Goal: Task Accomplishment & Management: Complete application form

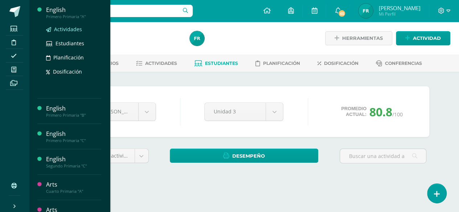
click at [59, 26] on span "Actividades" at bounding box center [68, 29] width 28 height 7
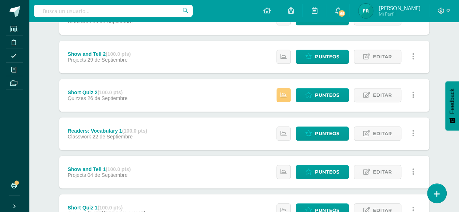
scroll to position [202, 0]
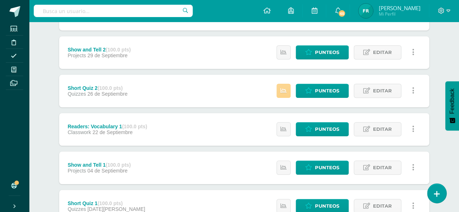
click at [287, 89] on icon at bounding box center [284, 91] width 6 height 6
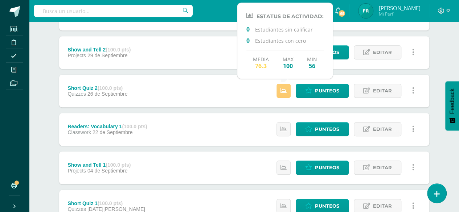
click at [445, 67] on div "English Primero Primaria "A" Herramientas Detalle de asistencias Actividad Anun…" at bounding box center [244, 45] width 430 height 451
click at [318, 64] on div "Media 76.3 Max 100 Min 56" at bounding box center [284, 59] width 77 height 19
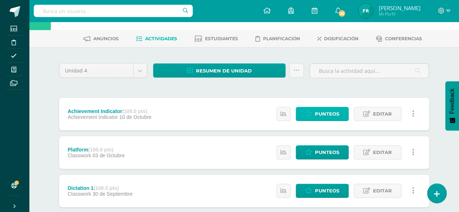
click at [316, 114] on link "Punteos" at bounding box center [322, 114] width 53 height 14
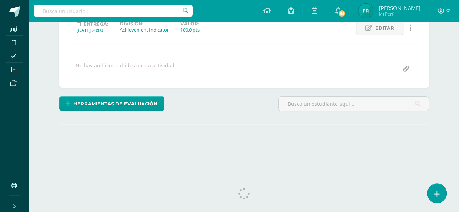
scroll to position [113, 0]
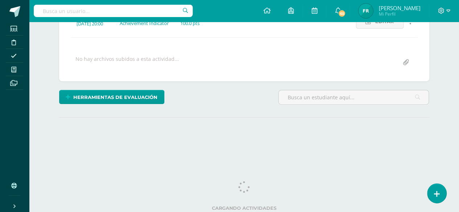
drag, startPoint x: 464, startPoint y: 53, endPoint x: 464, endPoint y: 144, distance: 90.4
click at [459, 144] on html "Estudiantes Disciplina Asistencia Mis cursos Archivos Soporte Ayuda Reportar un…" at bounding box center [229, 30] width 459 height 287
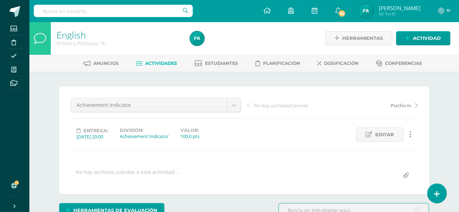
scroll to position [0, 0]
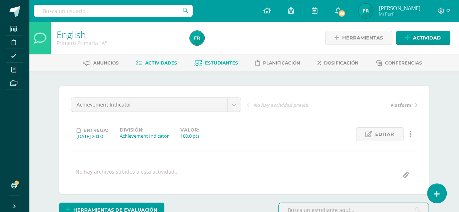
click at [218, 58] on link "Estudiantes" at bounding box center [217, 63] width 44 height 12
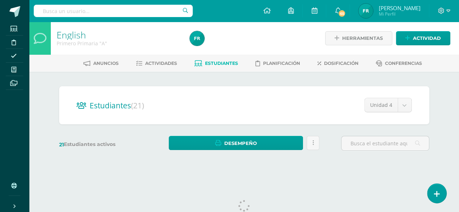
click at [439, 103] on div "Estudiantes (21) Unidad 4 Unidad 3 Unidad 1 Unidad 4 Unidad 2 21 Estudiantes ac…" at bounding box center [244, 122] width 399 height 101
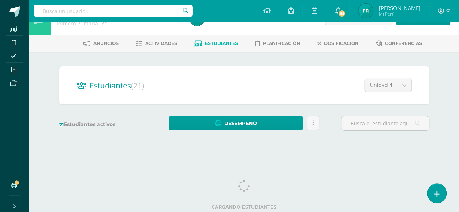
scroll to position [20, 0]
click at [439, 103] on div "Estudiantes (21) Unidad 4 Unidad 3 Unidad 1 Unidad 4 Unidad 2 21 Estudiantes ac…" at bounding box center [244, 102] width 399 height 101
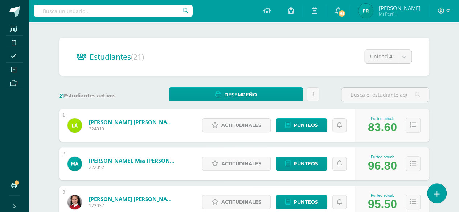
scroll to position [0, 0]
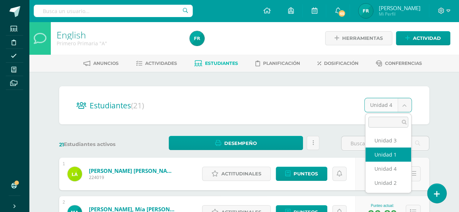
select select "/dashboard/teacher/section/3032/students/?unit=176276"
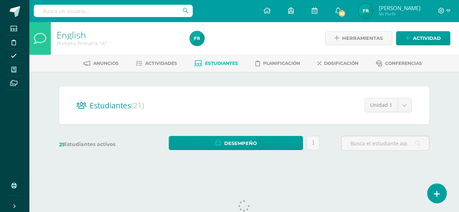
scroll to position [20, 0]
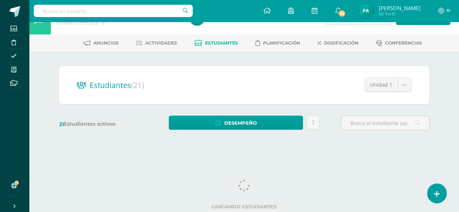
drag, startPoint x: 464, startPoint y: 26, endPoint x: 464, endPoint y: 90, distance: 63.9
click at [459, 90] on html "Estudiantes Disciplina Asistencia Mis cursos Archivos Soporte Ayuda Reportar un…" at bounding box center [229, 66] width 459 height 172
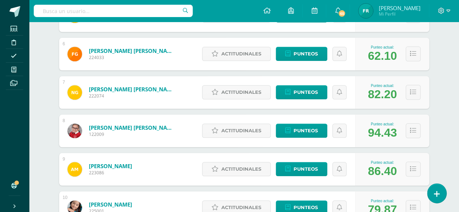
scroll to position [311, 0]
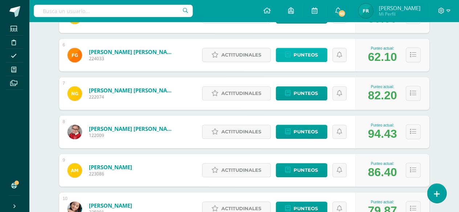
click at [298, 56] on span "Punteos" at bounding box center [306, 54] width 24 height 13
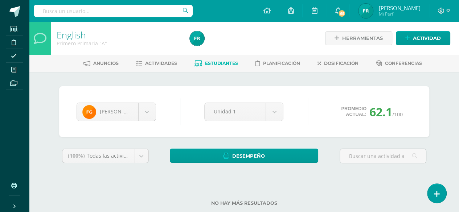
drag, startPoint x: 463, startPoint y: 152, endPoint x: 462, endPoint y: 128, distance: 23.2
click at [459, 128] on html "Estudiantes Disciplina Asistencia Mis cursos Archivos Soporte Ayuda Reportar un…" at bounding box center [229, 114] width 459 height 229
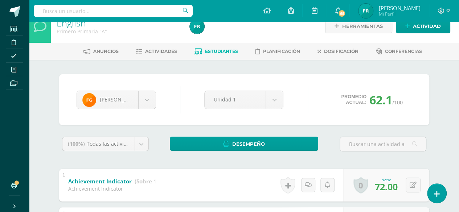
scroll to position [11, 0]
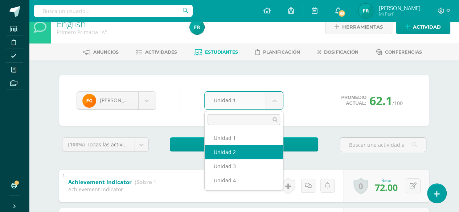
select select "Unidad 2"
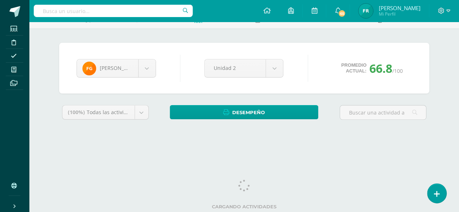
scroll to position [44, 0]
click at [453, 110] on div "English Primero Primaria "A" Herramientas Detalle de asistencias Actividad Anun…" at bounding box center [244, 65] width 430 height 174
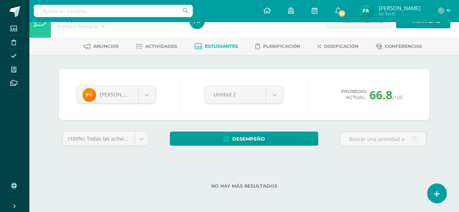
scroll to position [16, 0]
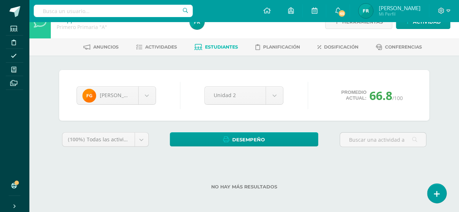
click at [451, 92] on div "English Primero Primaria "A" Herramientas Detalle de asistencias Actividad Anun…" at bounding box center [244, 109] width 430 height 208
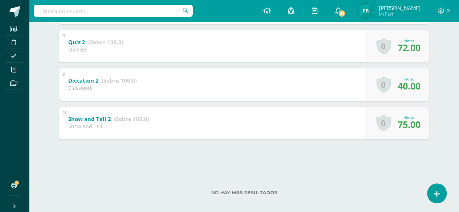
scroll to position [426, 0]
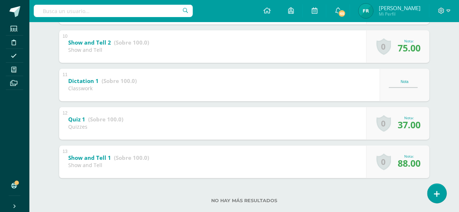
scroll to position [511, 0]
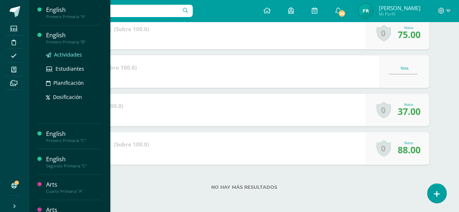
click at [67, 53] on span "Actividades" at bounding box center [68, 54] width 28 height 7
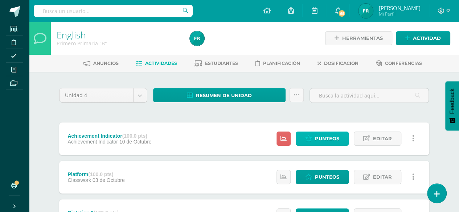
click at [330, 133] on span "Punteos" at bounding box center [327, 138] width 24 height 13
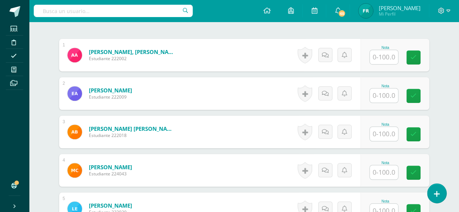
scroll to position [209, 0]
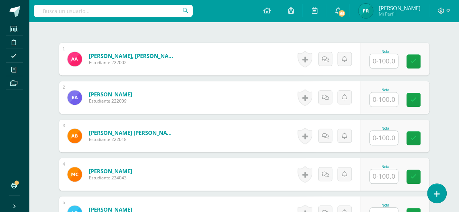
click at [385, 61] on input "text" at bounding box center [384, 61] width 28 height 14
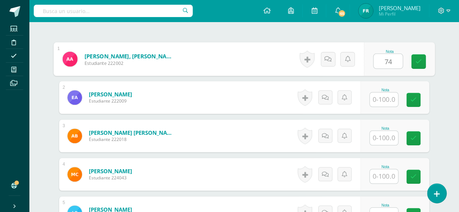
type input "74"
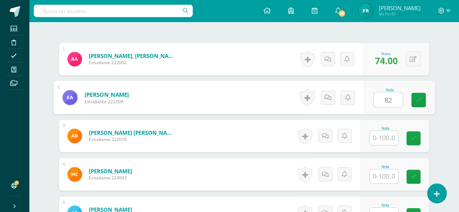
type input "82"
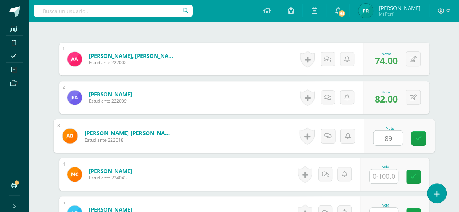
type input "89"
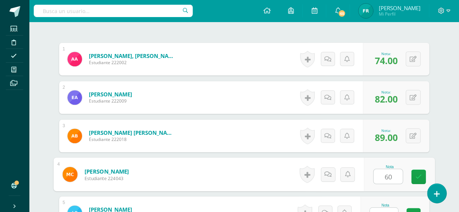
type input "60"
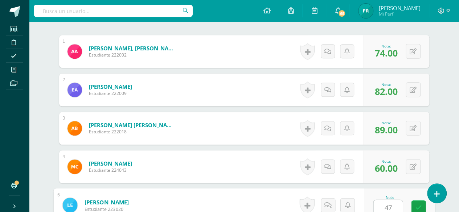
type input "47"
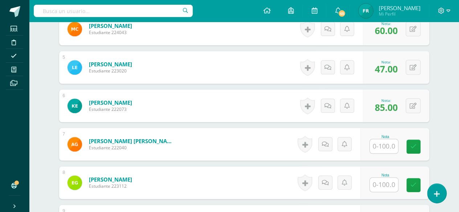
click at [384, 106] on span "85.00" at bounding box center [386, 107] width 23 height 12
click at [385, 139] on input "text" at bounding box center [384, 146] width 28 height 14
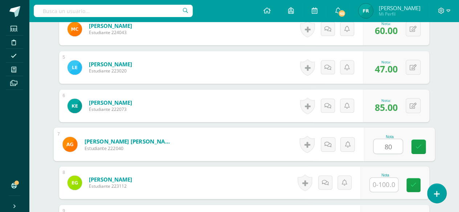
type input "80"
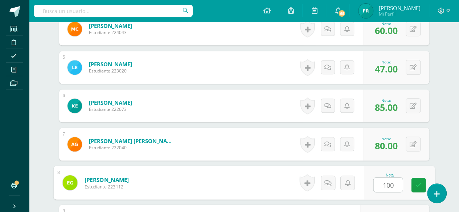
type input "100"
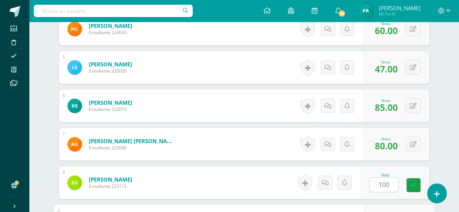
scroll to position [470, 0]
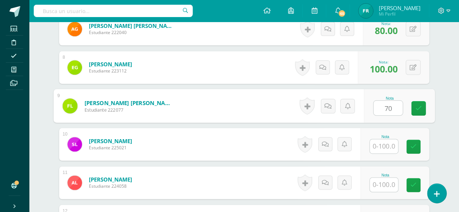
type input "70"
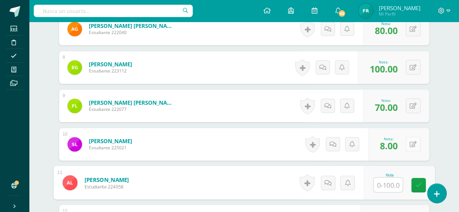
click at [409, 141] on div "0 Logros Logros obtenidos Aún no hay logros agregados Nota: 8.00" at bounding box center [398, 144] width 61 height 33
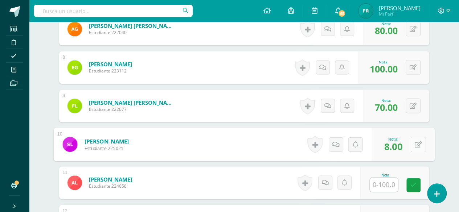
click at [421, 142] on icon at bounding box center [417, 144] width 7 height 6
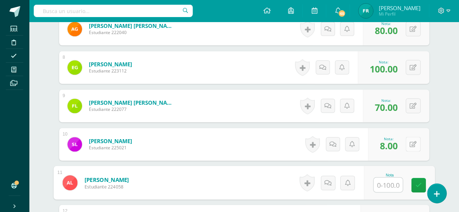
click at [412, 142] on button at bounding box center [413, 144] width 15 height 15
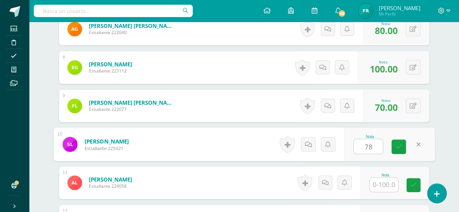
type input "78"
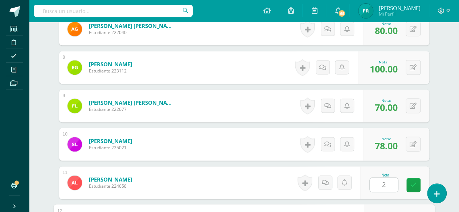
scroll to position [586, 0]
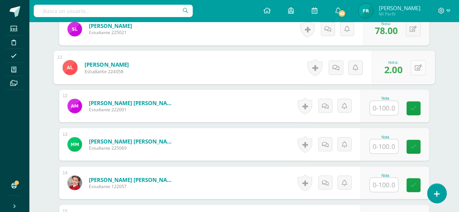
click at [414, 65] on icon at bounding box center [417, 67] width 7 height 6
type input "72"
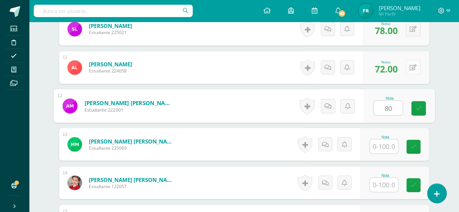
type input "80"
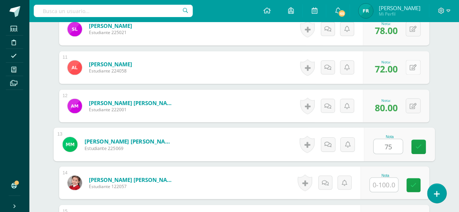
type input "75"
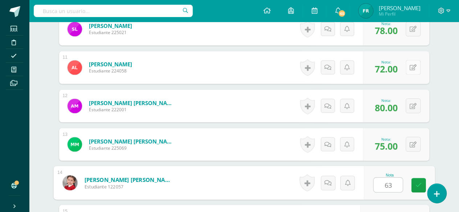
type input "63"
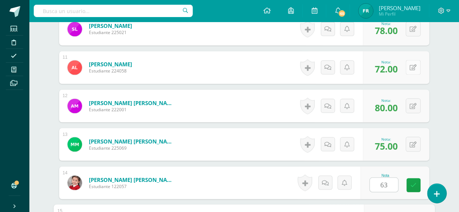
scroll to position [701, 0]
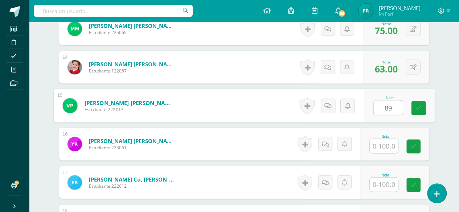
type input "89"
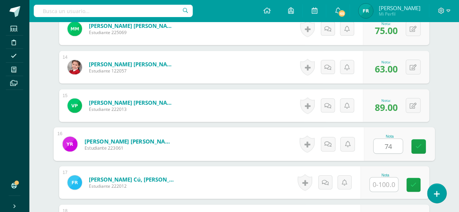
type input "74"
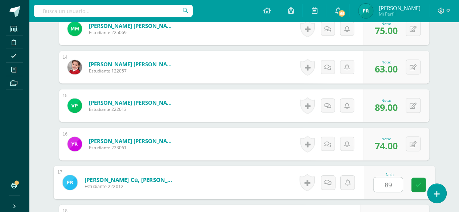
type input "89"
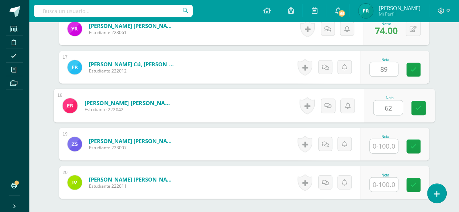
type input "62"
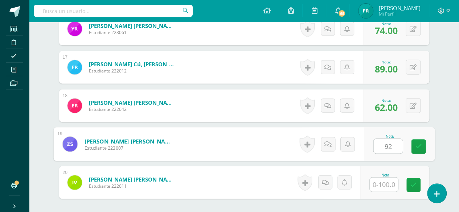
type input "92"
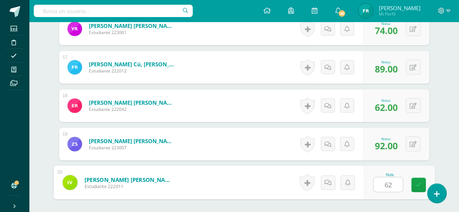
type input "62"
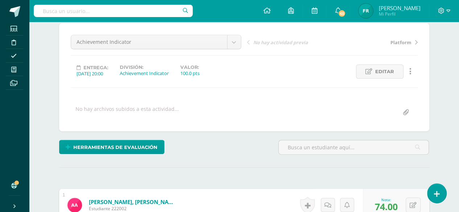
scroll to position [0, 0]
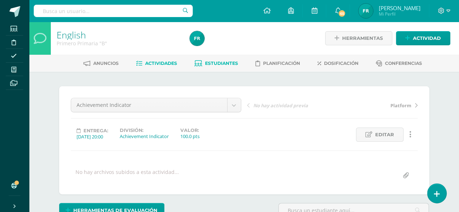
click at [223, 60] on link "Estudiantes" at bounding box center [217, 64] width 44 height 12
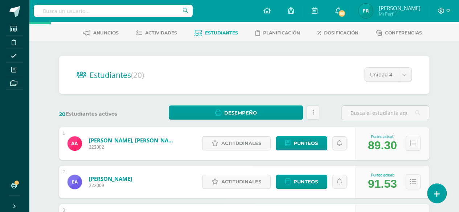
scroll to position [17, 0]
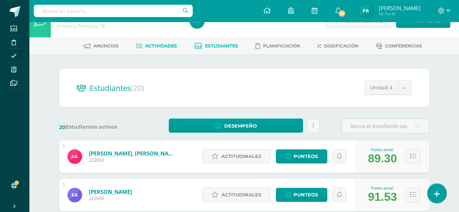
click at [157, 48] on span "Actividades" at bounding box center [161, 45] width 32 height 5
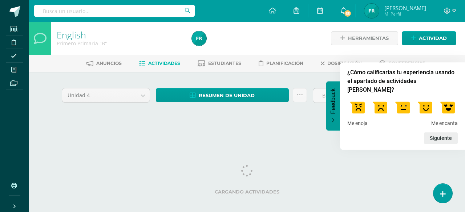
click at [357, 105] on label at bounding box center [357, 107] width 20 height 20
click at [357, 97] on input "1" at bounding box center [357, 97] width 0 height 0
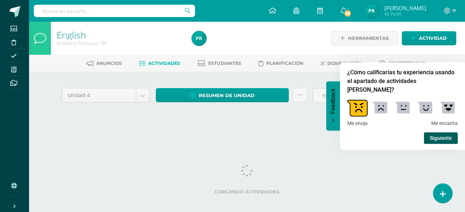
click at [433, 135] on button "Siguiente" at bounding box center [441, 138] width 34 height 12
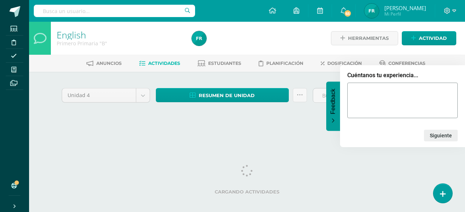
click at [332, 114] on button "Feedback" at bounding box center [333, 105] width 14 height 49
click at [382, 137] on html "Estudiantes Disciplina Asistencia Mis cursos Archivos Soporte Ayuda Reportar un…" at bounding box center [232, 68] width 465 height 137
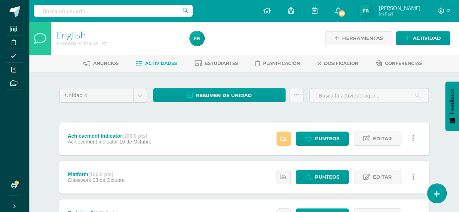
click at [287, 134] on link at bounding box center [284, 139] width 14 height 14
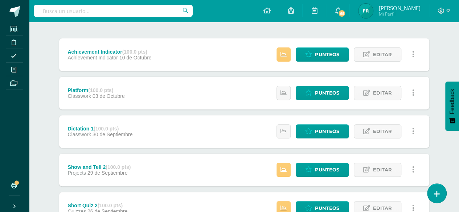
scroll to position [145, 0]
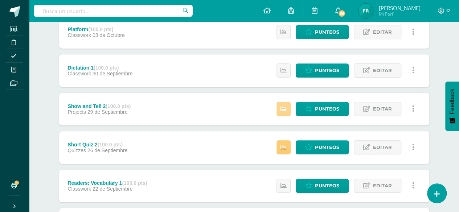
click at [281, 111] on link at bounding box center [284, 109] width 14 height 14
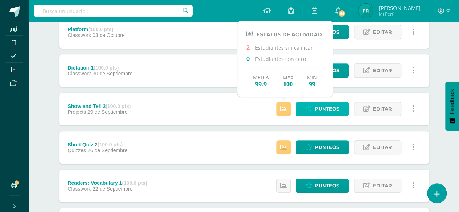
click at [324, 106] on span "Punteos" at bounding box center [327, 108] width 24 height 13
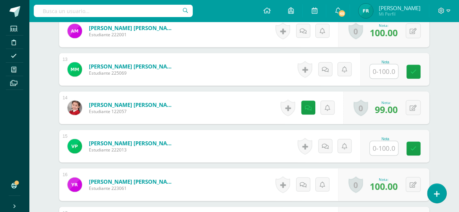
scroll to position [656, 0]
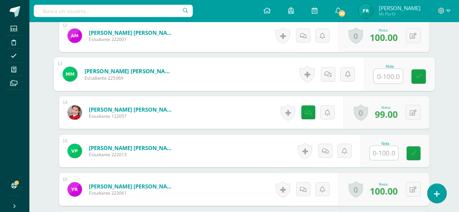
click at [379, 73] on input "text" at bounding box center [387, 76] width 29 height 15
type input "80"
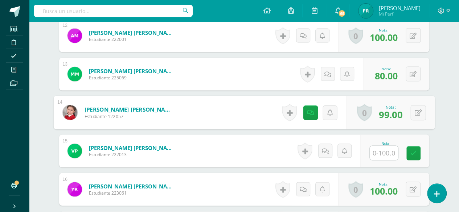
click at [378, 152] on input "text" at bounding box center [384, 153] width 28 height 14
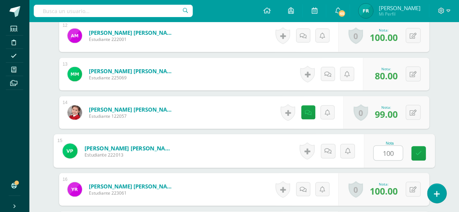
type input "100"
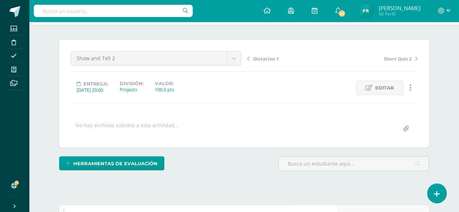
scroll to position [0, 0]
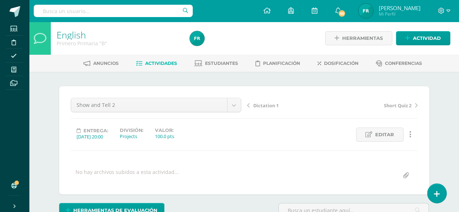
click at [157, 58] on link "Actividades" at bounding box center [156, 64] width 41 height 12
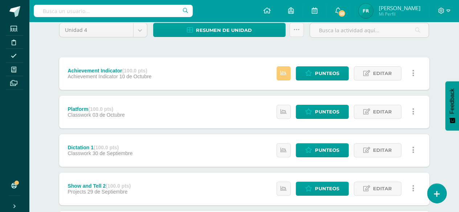
scroll to position [69, 0]
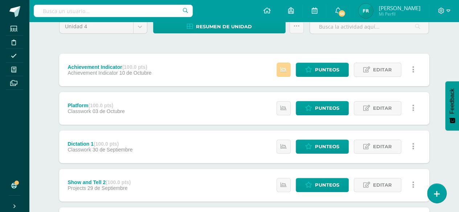
click at [285, 67] on icon at bounding box center [284, 70] width 6 height 6
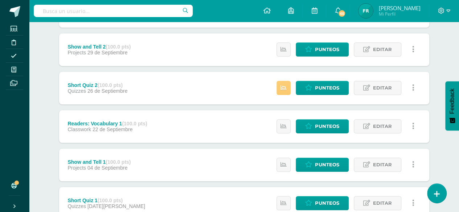
scroll to position [207, 0]
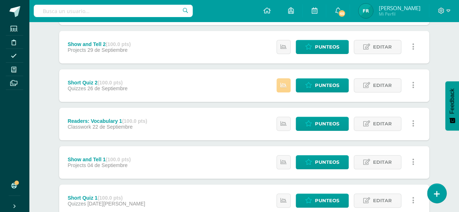
click at [285, 82] on icon at bounding box center [284, 85] width 6 height 6
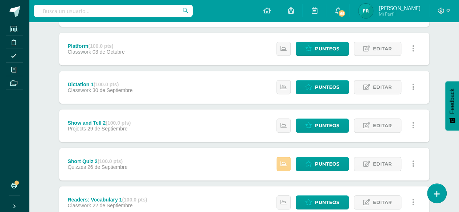
scroll to position [130, 0]
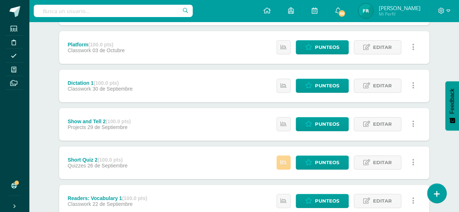
click at [282, 160] on icon at bounding box center [284, 163] width 6 height 6
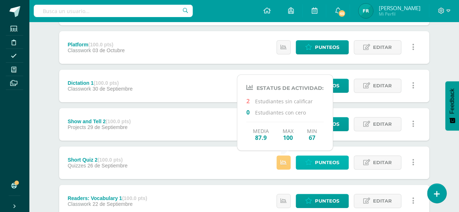
click at [332, 161] on span "Punteos" at bounding box center [327, 162] width 24 height 13
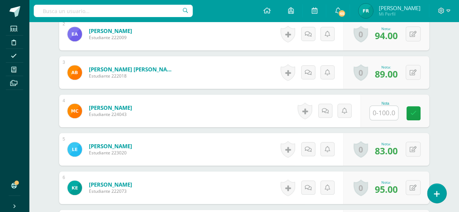
scroll to position [274, 0]
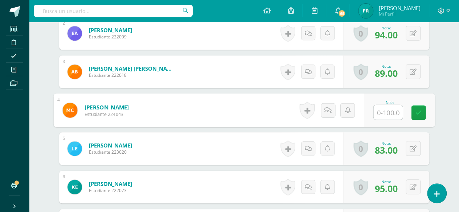
click at [383, 114] on input "text" at bounding box center [387, 112] width 29 height 15
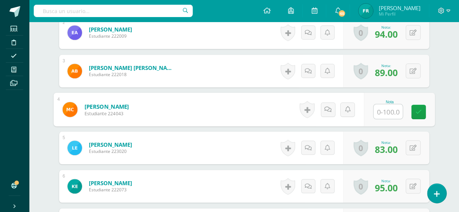
type input "1"
type input "89"
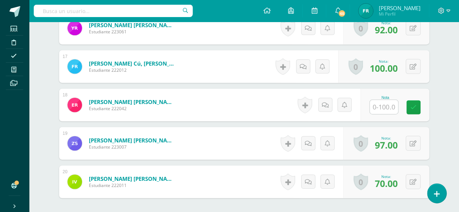
scroll to position [777, 0]
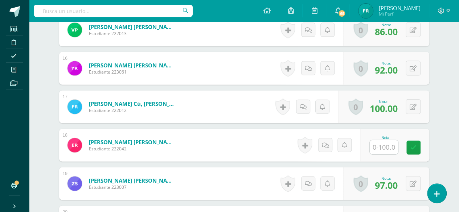
click at [381, 147] on input "text" at bounding box center [384, 147] width 28 height 14
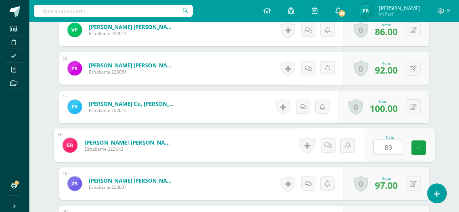
type input "89"
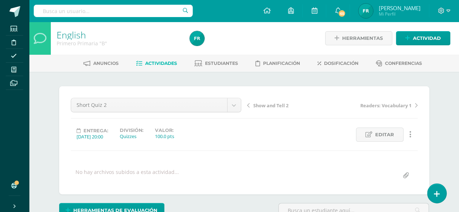
scroll to position [0, 0]
click at [223, 58] on link "Estudiantes" at bounding box center [217, 64] width 44 height 12
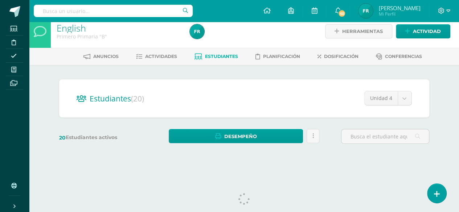
scroll to position [20, 0]
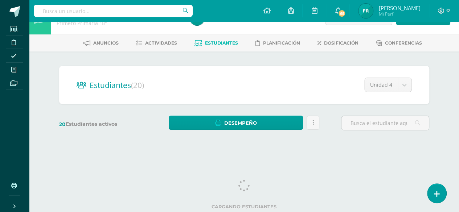
click at [459, 77] on html "Estudiantes Disciplina Asistencia Mis cursos Archivos Soporte Ayuda Reportar un…" at bounding box center [229, 66] width 459 height 172
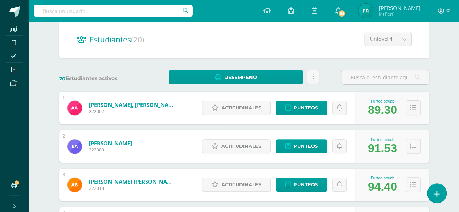
scroll to position [0, 0]
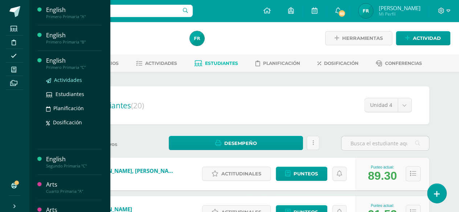
click at [66, 79] on span "Actividades" at bounding box center [68, 80] width 28 height 7
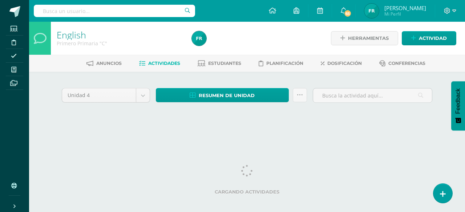
click at [418, 81] on div "Unidad 4 Unidad 1 Unidad 2 Unidad 3 Unidad 4 Resumen de unidad Descargar como H…" at bounding box center [246, 104] width 399 height 65
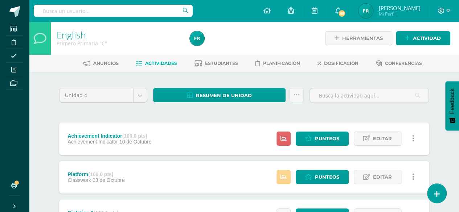
click at [286, 172] on link at bounding box center [284, 177] width 14 height 14
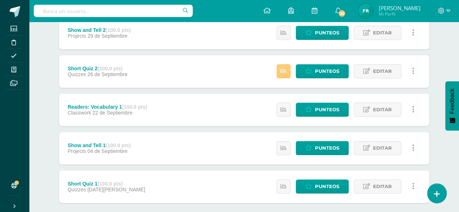
scroll to position [216, 0]
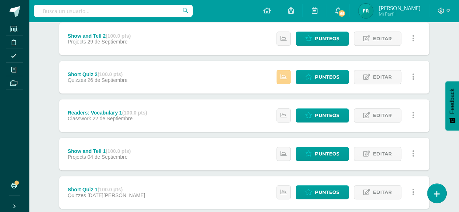
click at [285, 74] on icon at bounding box center [284, 77] width 6 height 6
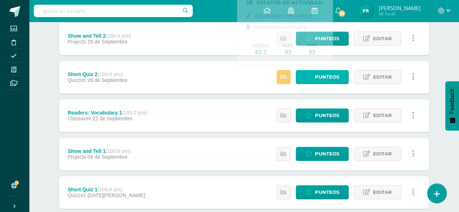
click at [320, 73] on span "Punteos" at bounding box center [327, 76] width 24 height 13
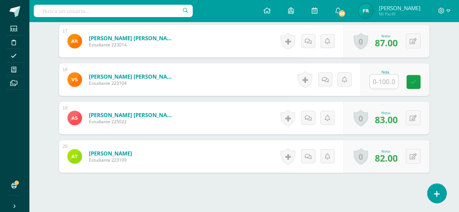
scroll to position [809, 0]
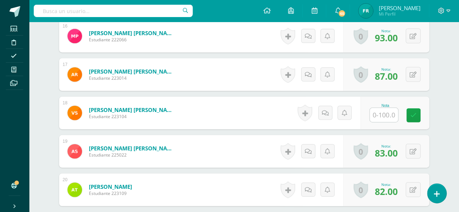
click at [388, 112] on input "text" at bounding box center [384, 115] width 28 height 14
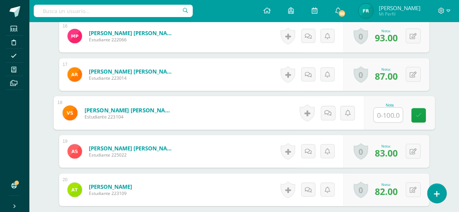
scroll to position [810, 0]
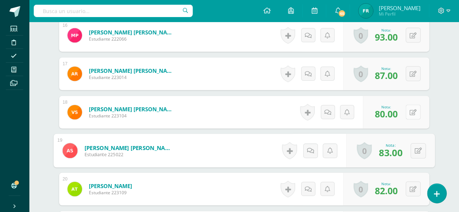
click at [417, 105] on button at bounding box center [413, 112] width 15 height 15
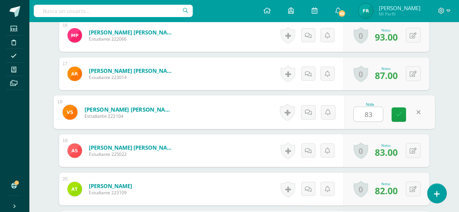
type input "83"
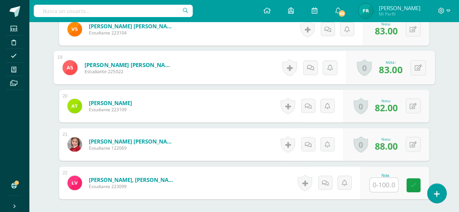
scroll to position [961, 0]
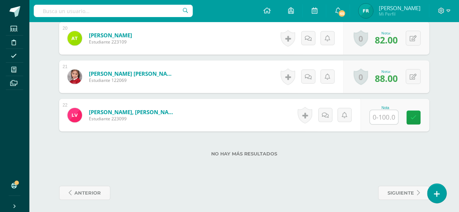
click at [387, 116] on input "text" at bounding box center [384, 117] width 28 height 14
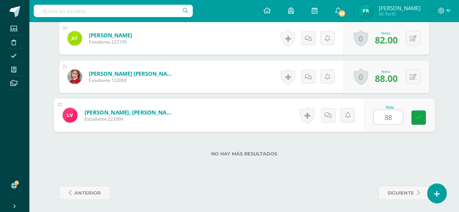
type input "88"
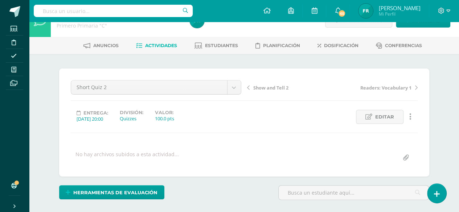
scroll to position [4, 0]
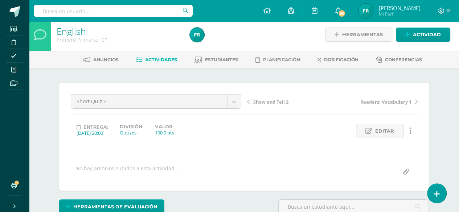
click at [163, 58] on span "Actividades" at bounding box center [161, 59] width 32 height 5
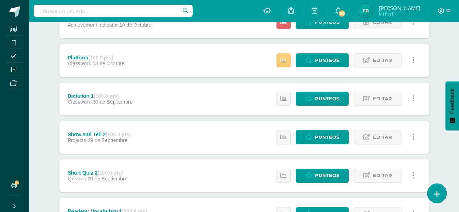
scroll to position [94, 0]
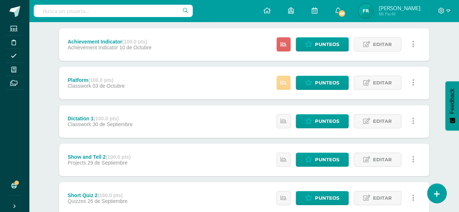
click at [286, 80] on icon at bounding box center [284, 83] width 6 height 6
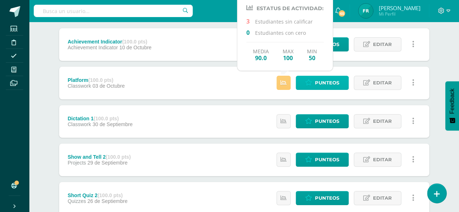
click at [330, 79] on span "Punteos" at bounding box center [327, 82] width 24 height 13
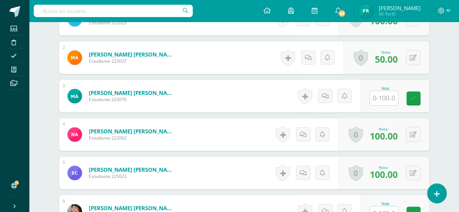
scroll to position [250, 0]
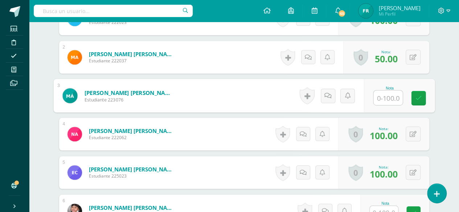
click at [377, 98] on input "text" at bounding box center [387, 98] width 29 height 15
type input "9"
type input "100"
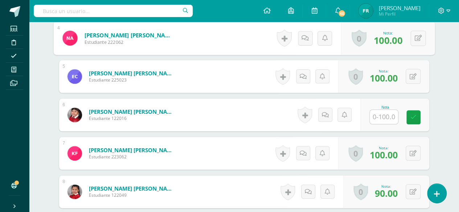
scroll to position [359, 0]
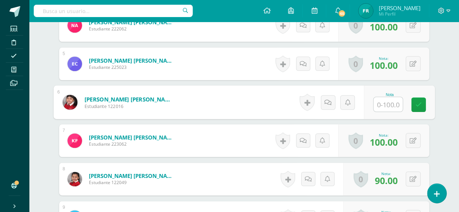
click at [384, 103] on input "text" at bounding box center [387, 104] width 29 height 15
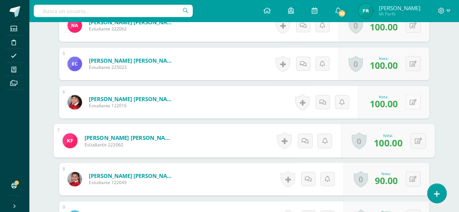
click at [413, 100] on button at bounding box center [413, 102] width 15 height 15
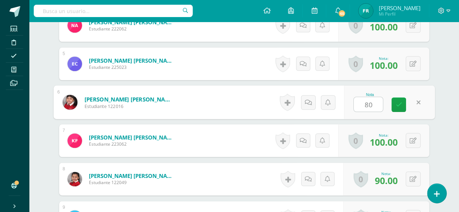
type input "80"
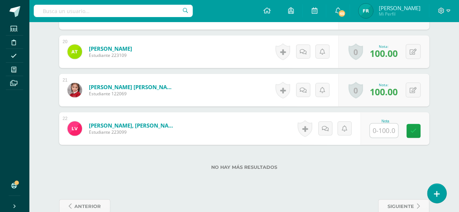
scroll to position [961, 0]
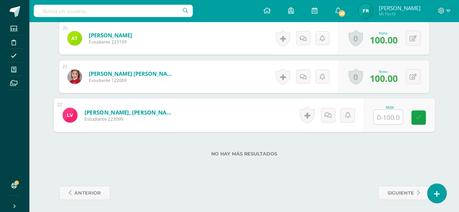
click at [385, 116] on input "text" at bounding box center [387, 117] width 29 height 15
type input "9"
type input "90"
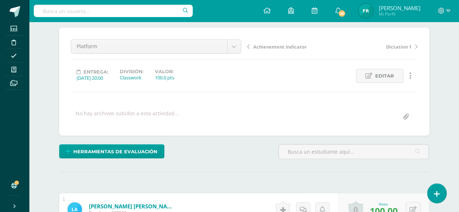
scroll to position [0, 0]
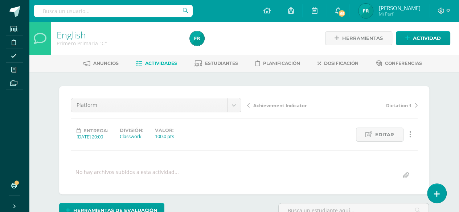
click at [151, 61] on span "Actividades" at bounding box center [161, 63] width 32 height 5
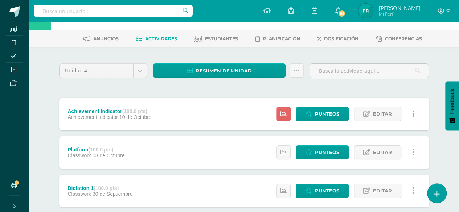
scroll to position [9, 0]
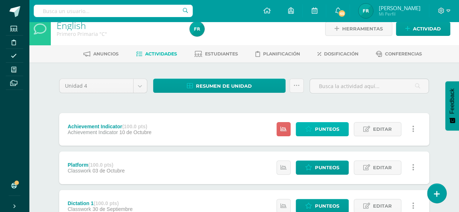
click at [314, 129] on link "Punteos" at bounding box center [322, 129] width 53 height 14
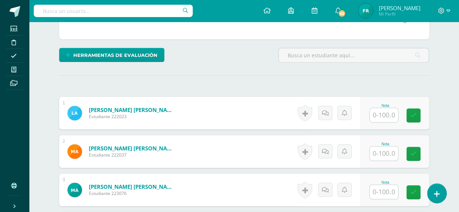
scroll to position [167, 0]
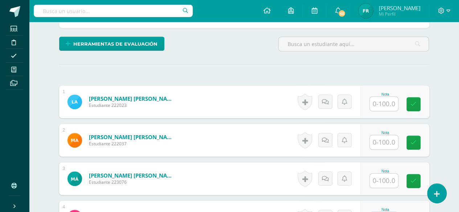
click at [393, 100] on input "text" at bounding box center [384, 104] width 28 height 14
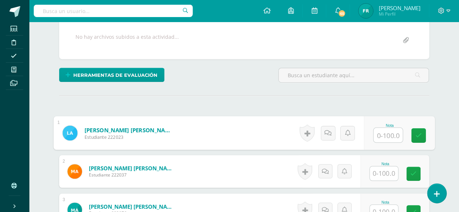
scroll to position [124, 0]
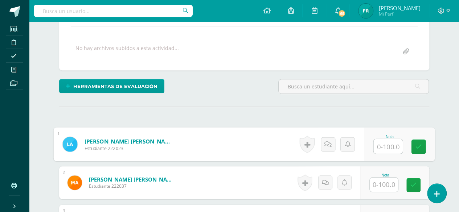
click at [390, 143] on input "text" at bounding box center [387, 146] width 29 height 15
type input "97"
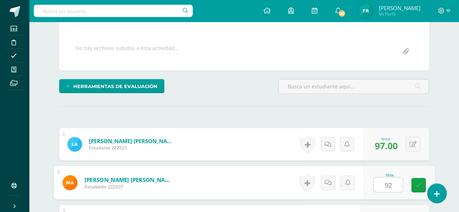
type input "92"
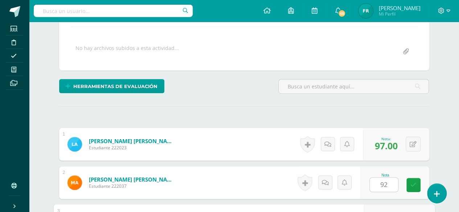
scroll to position [240, 0]
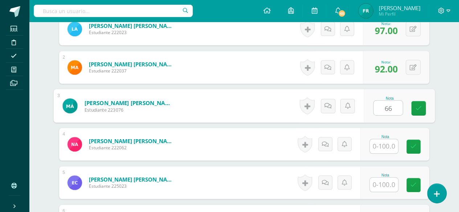
type input "66"
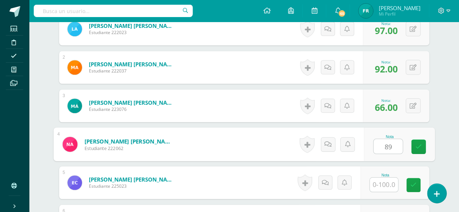
type input "89"
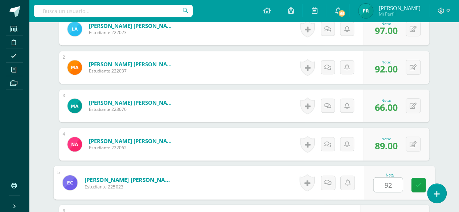
type input "92"
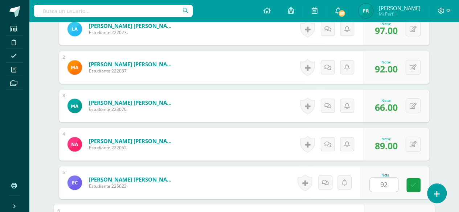
scroll to position [355, 0]
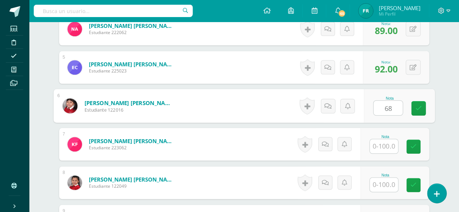
type input "68"
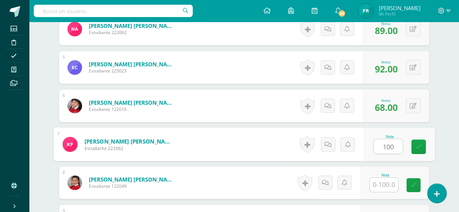
type input "100"
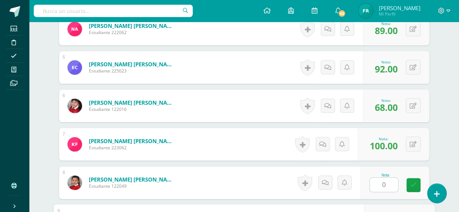
scroll to position [470, 0]
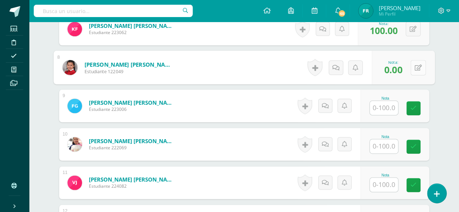
click at [410, 66] on button at bounding box center [417, 67] width 15 height 15
type input "70"
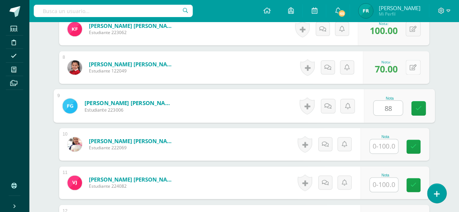
type input "88"
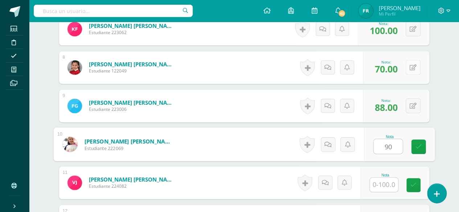
type input "90"
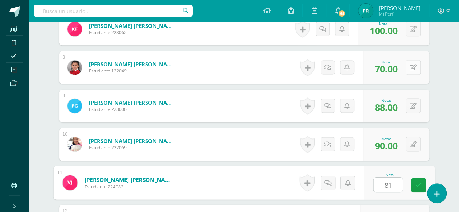
type input "81"
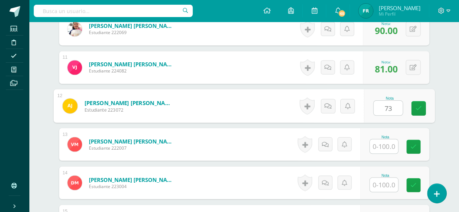
type input "73"
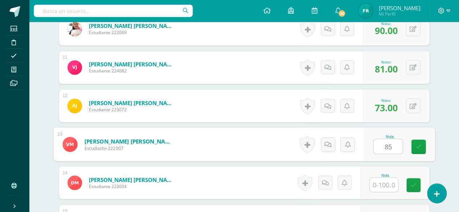
type input "85"
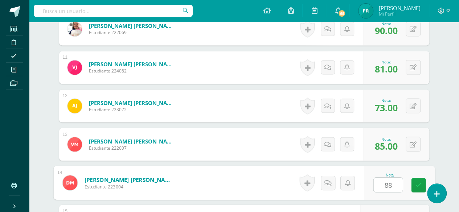
type input "88"
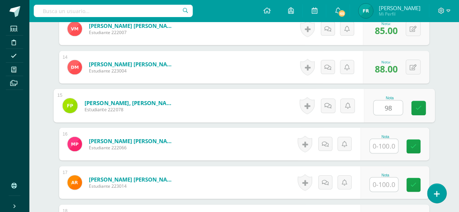
type input "98"
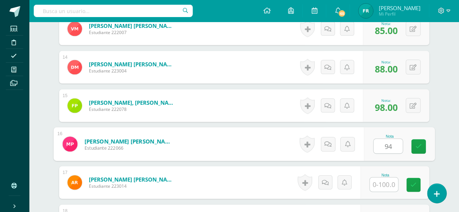
type input "94"
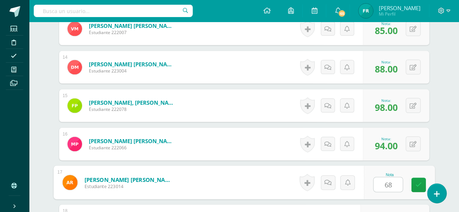
type input "68"
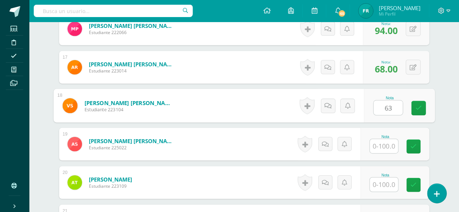
type input "63"
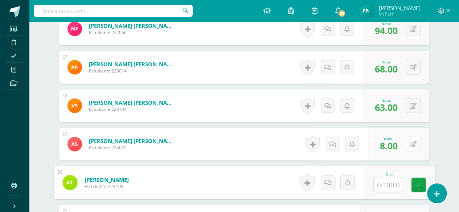
click at [414, 137] on button at bounding box center [413, 144] width 15 height 15
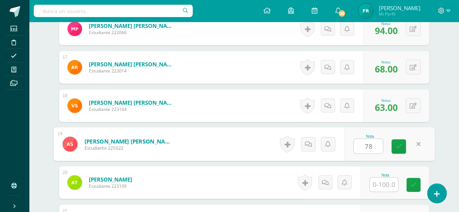
type input "78"
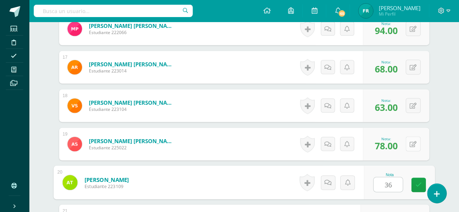
type input "36"
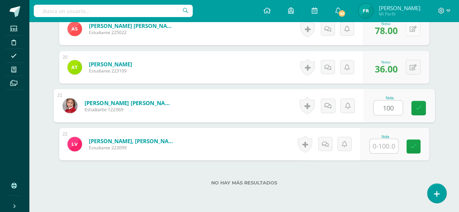
type input "100"
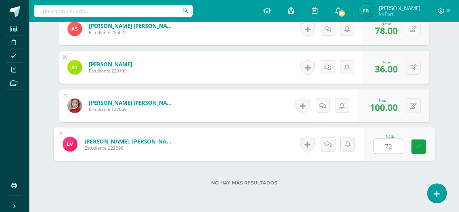
type input "72"
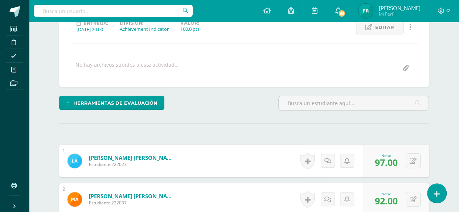
scroll to position [0, 0]
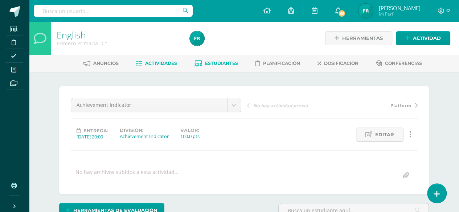
click at [200, 61] on icon at bounding box center [199, 64] width 8 height 6
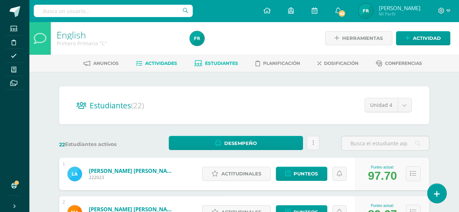
click at [159, 62] on span "Actividades" at bounding box center [161, 63] width 32 height 5
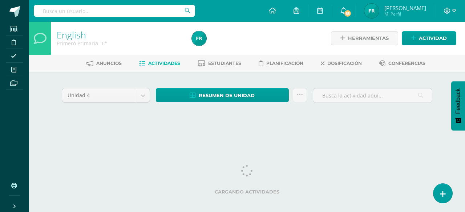
click at [415, 118] on div "Unidad 4 Unidad 1 Unidad 2 Unidad 3 Unidad 4 Resumen de unidad Descargar como H…" at bounding box center [247, 104] width 376 height 36
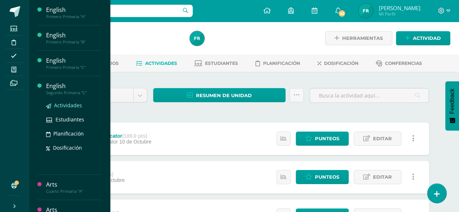
click at [67, 104] on span "Actividades" at bounding box center [68, 105] width 28 height 7
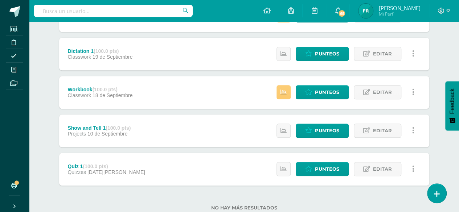
scroll to position [269, 0]
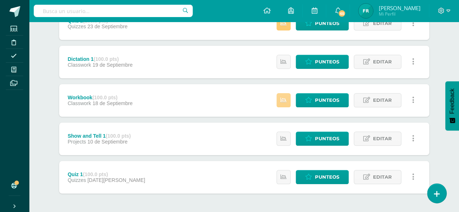
click at [287, 98] on icon at bounding box center [284, 100] width 6 height 6
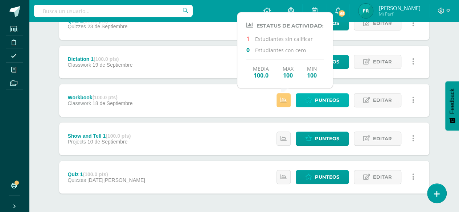
click at [317, 98] on span "Punteos" at bounding box center [327, 100] width 24 height 13
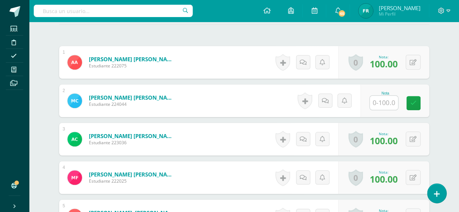
scroll to position [201, 0]
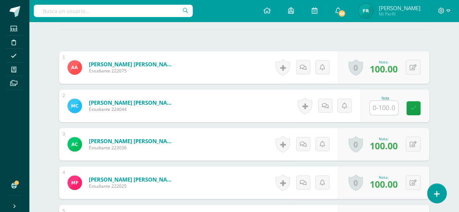
click at [377, 104] on input "text" at bounding box center [384, 108] width 28 height 14
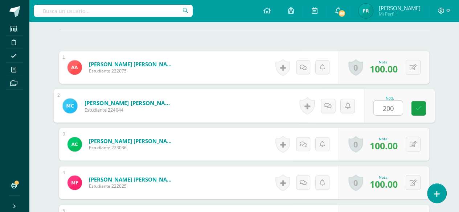
scroll to position [201, 0]
type input "2"
type input "100"
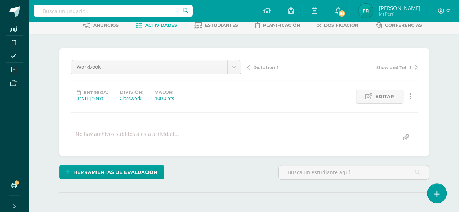
scroll to position [36, 0]
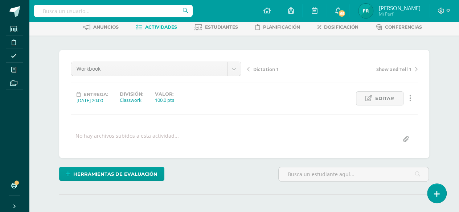
click at [166, 24] on span "Actividades" at bounding box center [161, 26] width 32 height 5
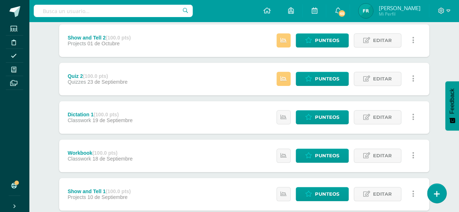
scroll to position [190, 0]
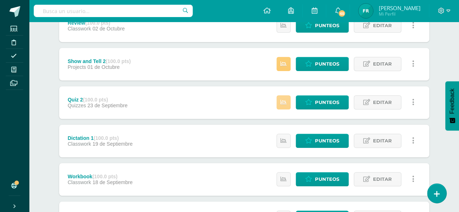
click at [282, 97] on link at bounding box center [284, 102] width 14 height 14
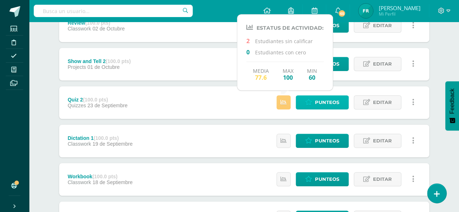
click at [317, 98] on span "Punteos" at bounding box center [327, 102] width 24 height 13
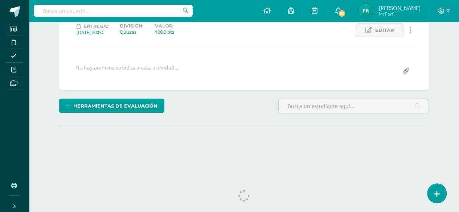
scroll to position [113, 0]
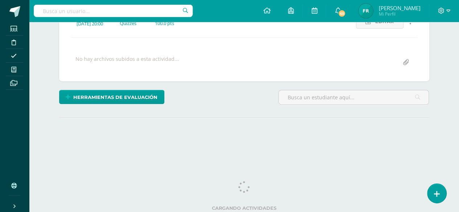
drag, startPoint x: 464, startPoint y: 39, endPoint x: 464, endPoint y: 141, distance: 102.0
click at [459, 141] on html "Estudiantes Disciplina Asistencia Mis cursos Archivos Soporte Ayuda Reportar un…" at bounding box center [229, 30] width 459 height 287
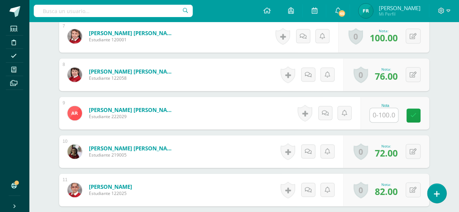
scroll to position [460, 0]
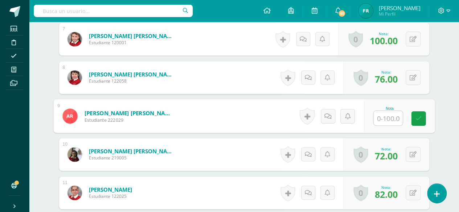
click at [387, 111] on input "text" at bounding box center [387, 118] width 29 height 15
type input "2"
type input "72"
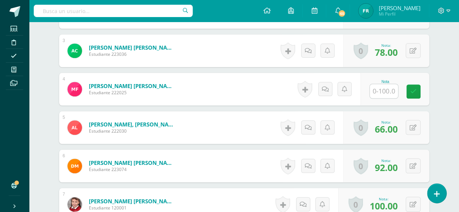
scroll to position [270, 0]
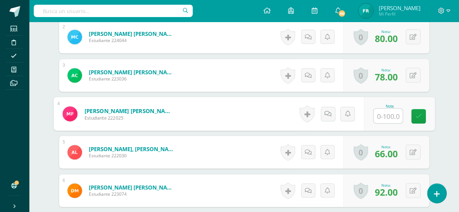
click at [380, 116] on input "text" at bounding box center [387, 116] width 29 height 15
type input "80"
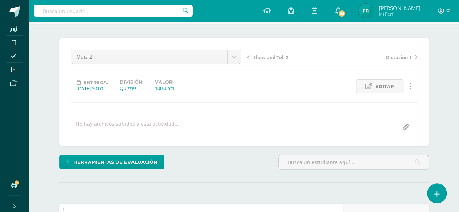
scroll to position [8, 0]
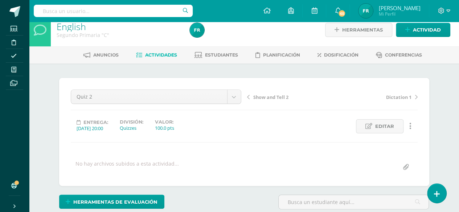
click at [155, 53] on span "Actividades" at bounding box center [161, 54] width 32 height 5
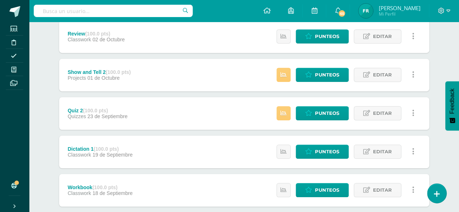
scroll to position [173, 0]
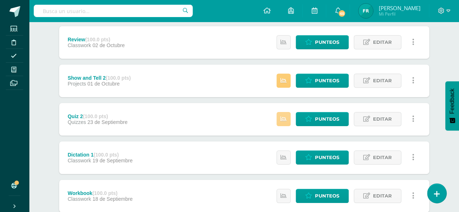
click at [286, 114] on link at bounding box center [284, 119] width 14 height 14
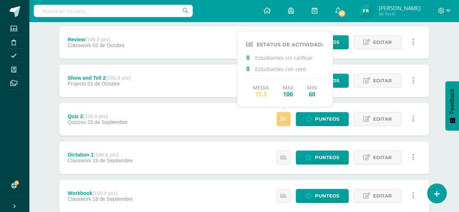
click at [443, 62] on div "Unidad 4 Unidad 1 Unidad 2 Unidad 3 Unidad 4 Resumen de unidad Descargar como H…" at bounding box center [244, 117] width 399 height 439
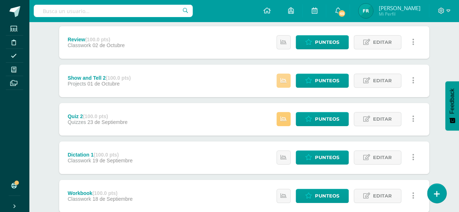
click at [285, 78] on icon at bounding box center [284, 81] width 6 height 6
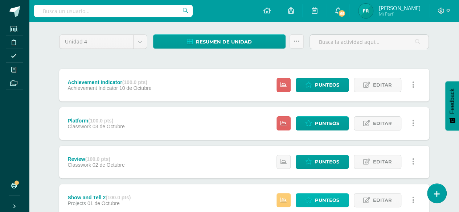
scroll to position [52, 0]
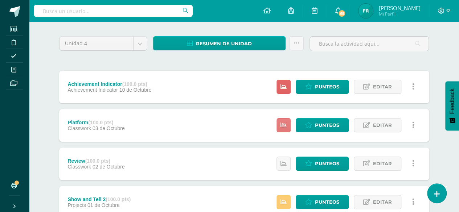
click at [288, 122] on link at bounding box center [284, 125] width 14 height 14
click at [283, 85] on icon at bounding box center [284, 87] width 6 height 6
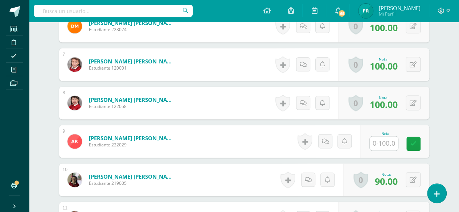
scroll to position [446, 0]
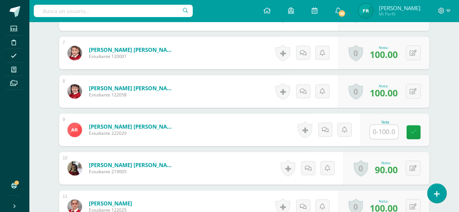
click at [380, 129] on input "text" at bounding box center [384, 132] width 28 height 14
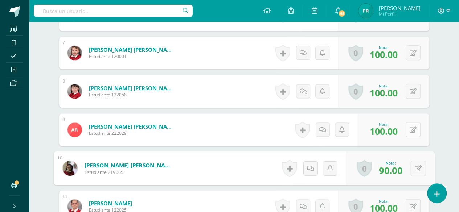
click at [414, 130] on icon at bounding box center [413, 130] width 7 height 6
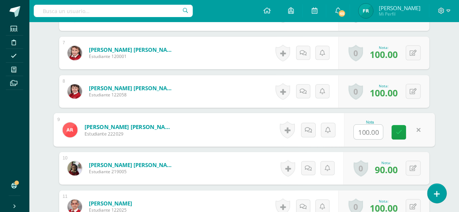
type input "7"
type input "80"
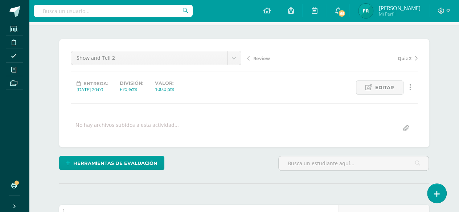
scroll to position [24, 0]
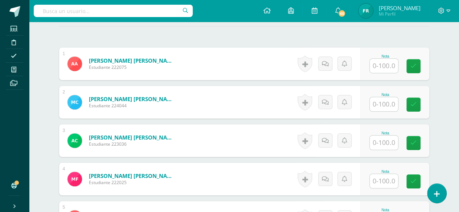
scroll to position [224, 0]
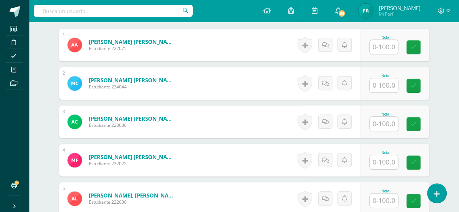
click at [382, 44] on input "text" at bounding box center [384, 47] width 28 height 14
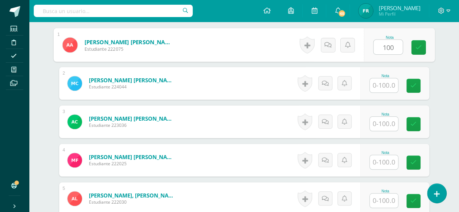
type input "100"
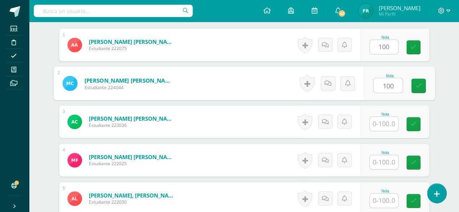
type input "100"
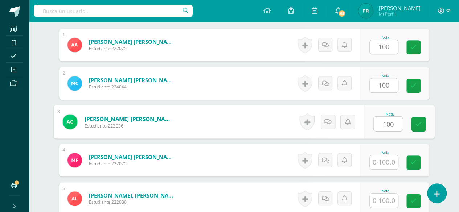
type input "100"
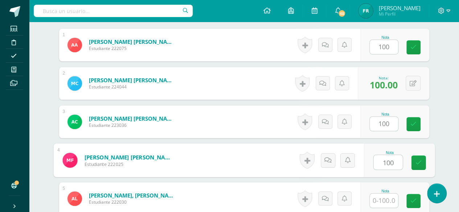
type input "100"
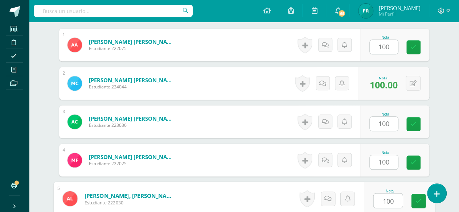
type input "100"
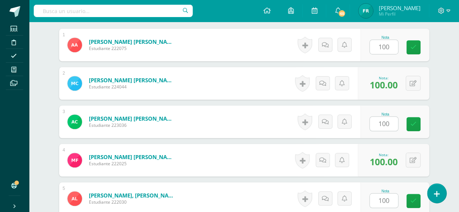
scroll to position [355, 0]
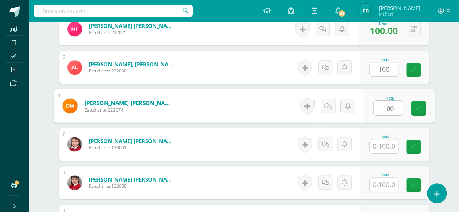
type input "100"
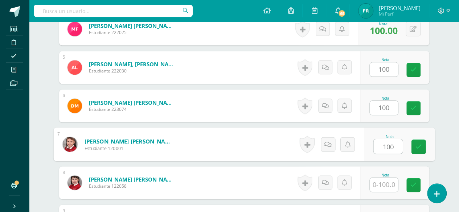
type input "100"
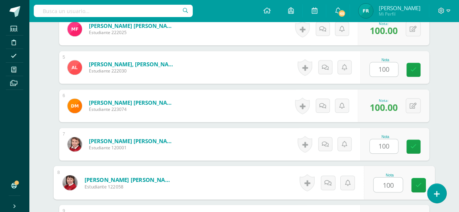
type input "100"
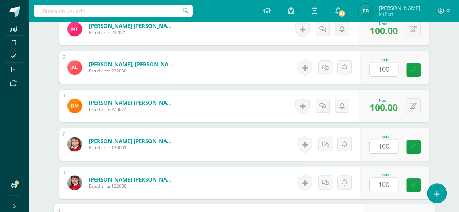
scroll to position [470, 0]
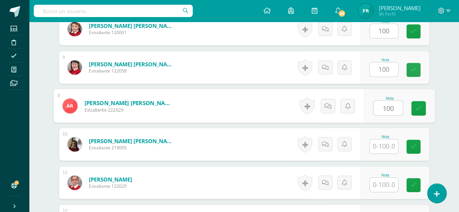
type input "100"
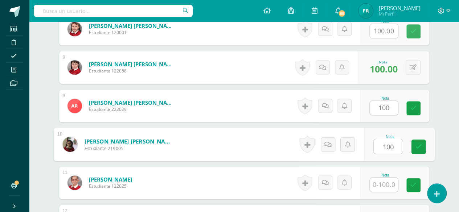
type input "100"
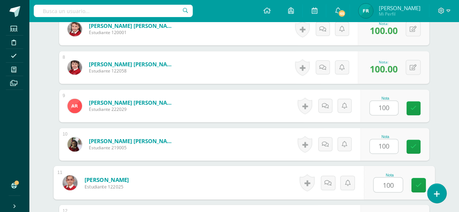
type input "100"
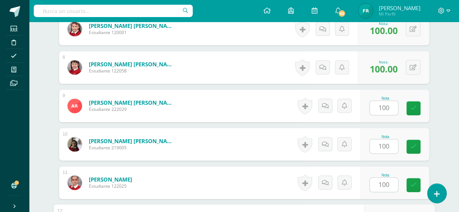
scroll to position [576, 0]
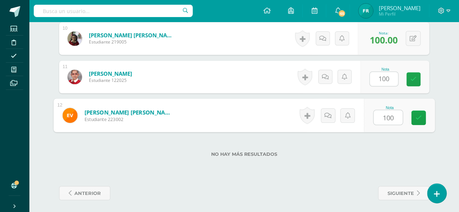
type input "100"
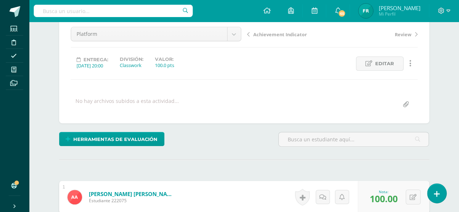
scroll to position [60, 0]
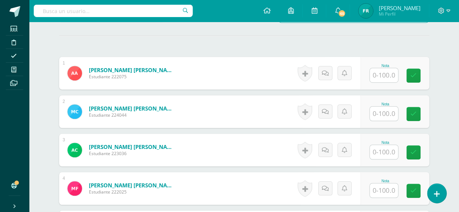
scroll to position [206, 0]
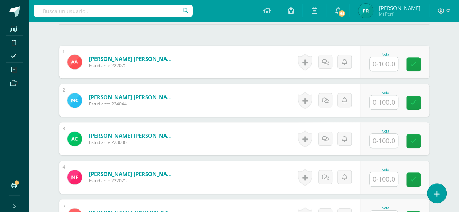
click at [385, 60] on input "text" at bounding box center [384, 64] width 28 height 14
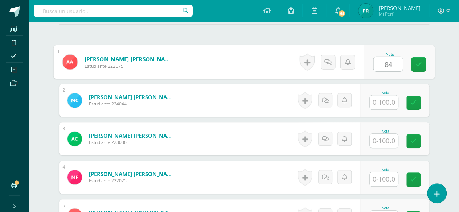
type input "84"
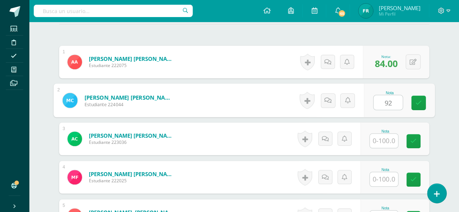
type input "92"
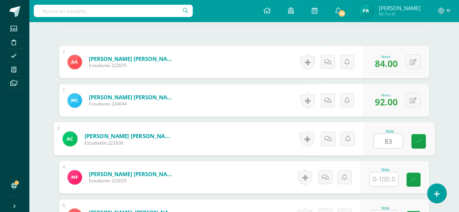
type input "83"
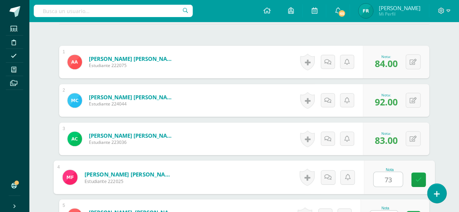
type input "73"
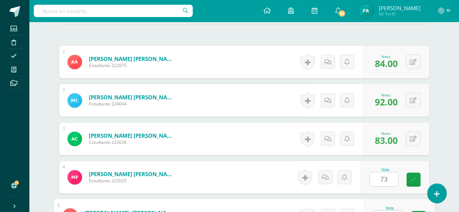
scroll to position [217, 0]
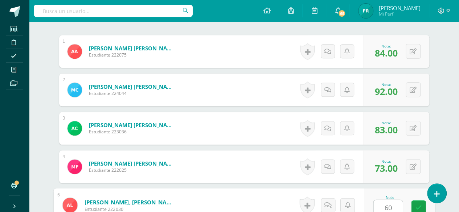
type input "60"
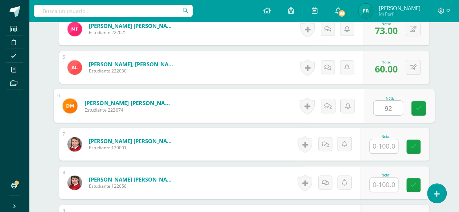
type input "92"
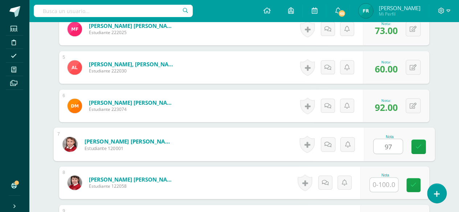
type input "97"
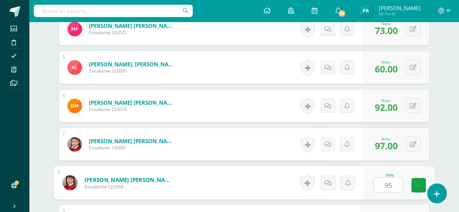
type input "95"
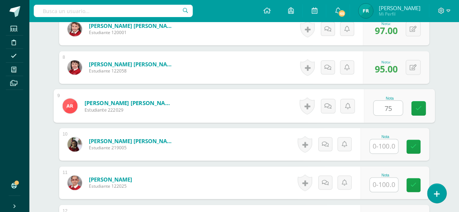
type input "75"
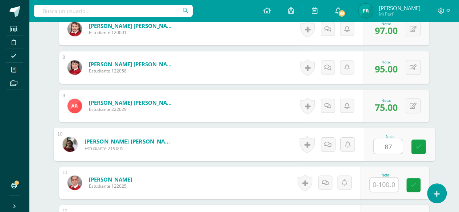
type input "87"
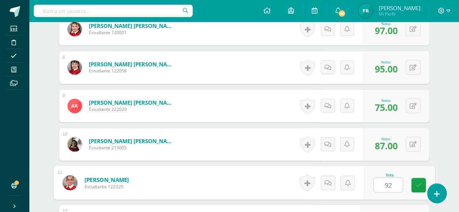
type input "92"
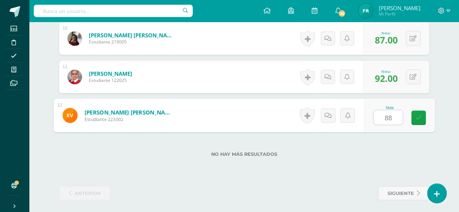
type input "88"
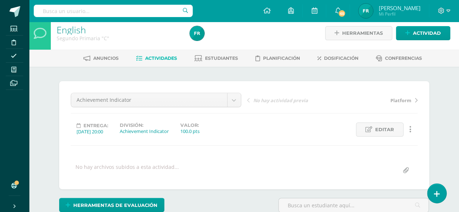
scroll to position [2, 0]
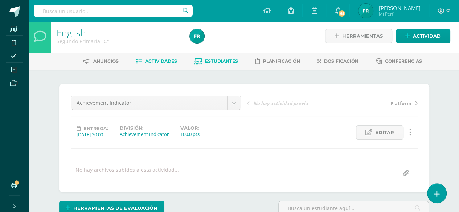
click at [206, 60] on span "Estudiantes" at bounding box center [221, 60] width 33 height 5
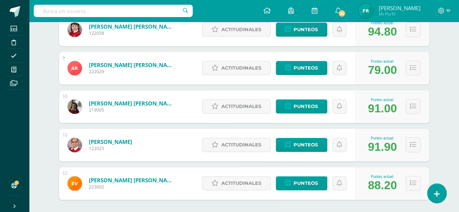
scroll to position [412, 0]
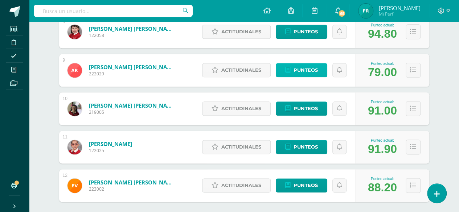
click at [287, 69] on icon at bounding box center [287, 70] width 5 height 6
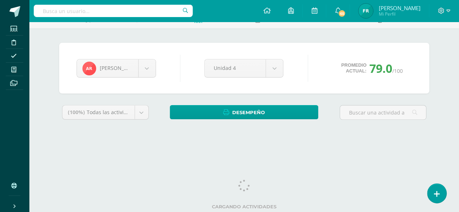
scroll to position [16, 0]
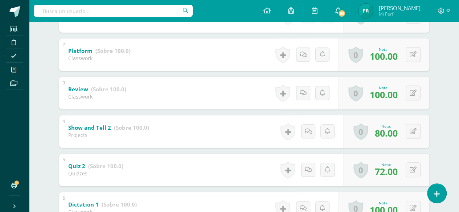
scroll to position [179, 0]
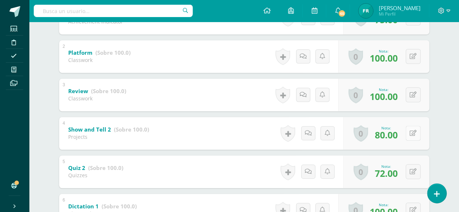
click at [415, 134] on icon at bounding box center [413, 133] width 7 height 6
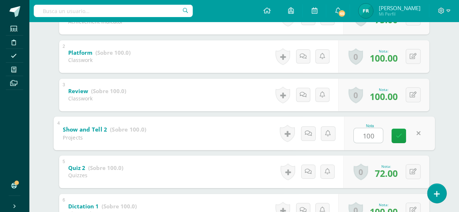
type input "100"
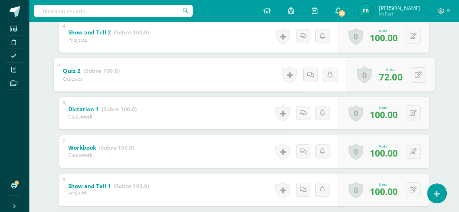
scroll to position [266, 0]
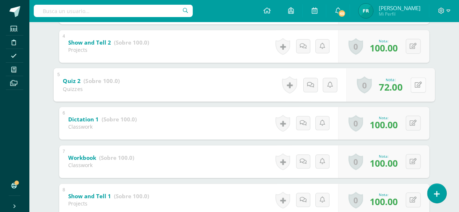
click at [420, 83] on icon at bounding box center [417, 85] width 7 height 6
type input "80"
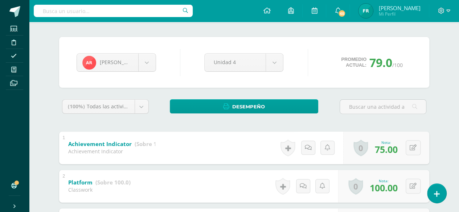
scroll to position [0, 0]
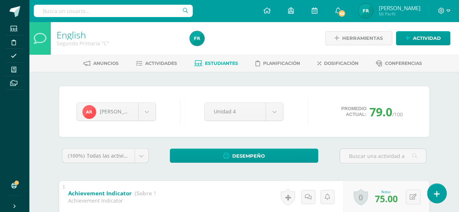
click at [222, 61] on span "Estudiantes" at bounding box center [221, 63] width 33 height 5
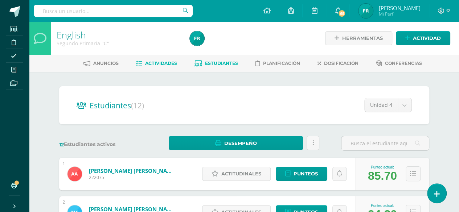
click at [162, 65] on span "Actividades" at bounding box center [161, 63] width 32 height 5
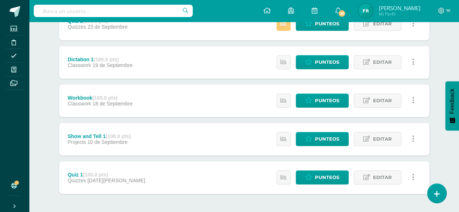
scroll to position [254, 0]
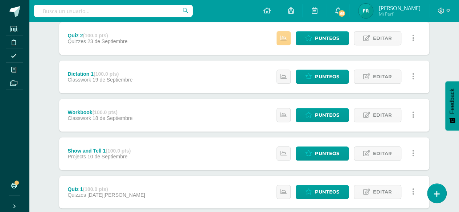
click at [282, 31] on link at bounding box center [284, 38] width 14 height 14
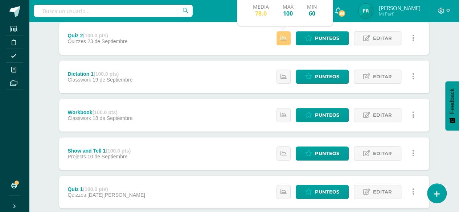
click at [448, 53] on div "English Segundo Primaria "C" Herramientas Detalle de asistencias Actividad Anun…" at bounding box center [244, 12] width 430 height 490
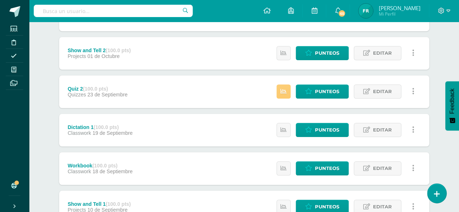
scroll to position [167, 0]
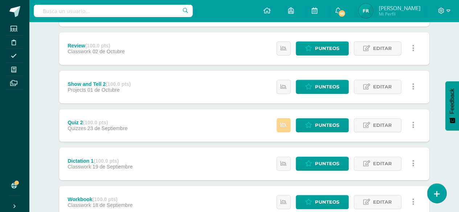
click at [284, 127] on icon at bounding box center [284, 125] width 6 height 6
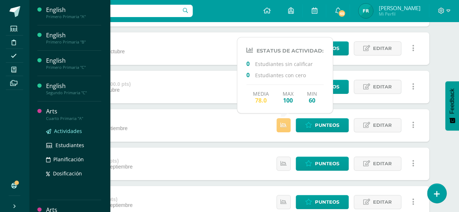
click at [59, 128] on span "Actividades" at bounding box center [68, 131] width 28 height 7
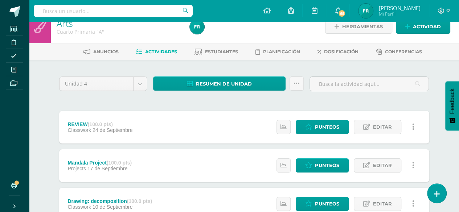
scroll to position [14, 0]
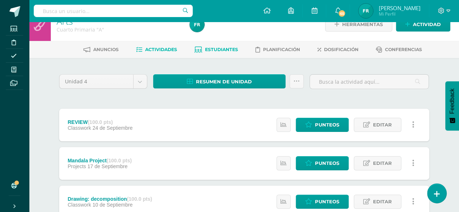
click at [211, 48] on span "Estudiantes" at bounding box center [221, 49] width 33 height 5
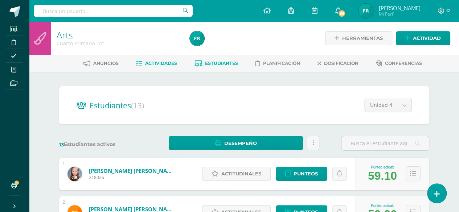
click at [150, 64] on span "Actividades" at bounding box center [161, 63] width 32 height 5
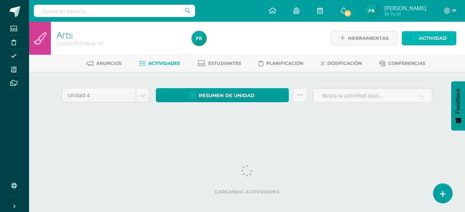
click at [429, 39] on span "Actividad" at bounding box center [432, 38] width 28 height 13
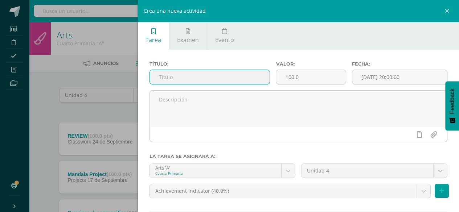
click at [234, 77] on input "text" at bounding box center [210, 77] width 120 height 14
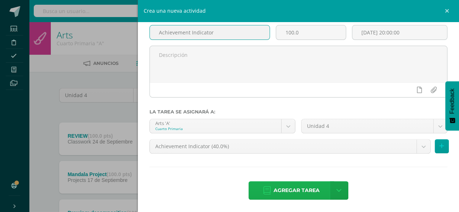
type input "Achievement Indicator"
click at [274, 187] on span "Agregar tarea" at bounding box center [297, 191] width 46 height 18
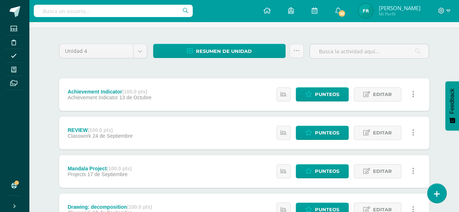
scroll to position [44, 0]
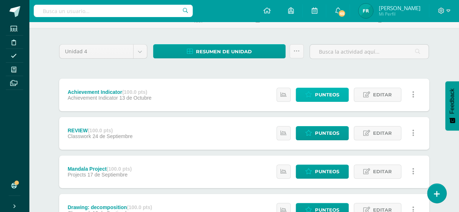
click at [309, 90] on link "Punteos" at bounding box center [322, 95] width 53 height 14
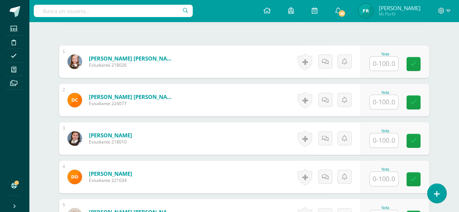
scroll to position [202, 0]
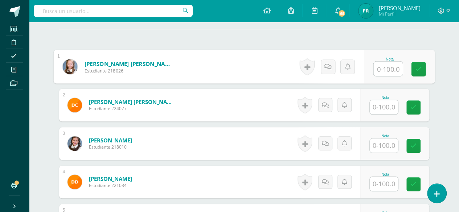
click at [382, 69] on input "text" at bounding box center [387, 69] width 29 height 15
type input "73"
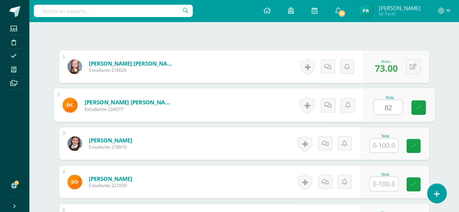
type input "82"
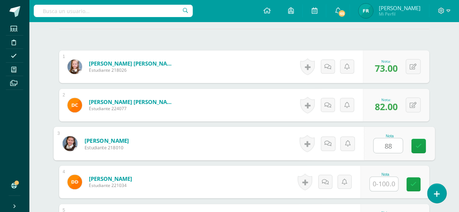
type input "88"
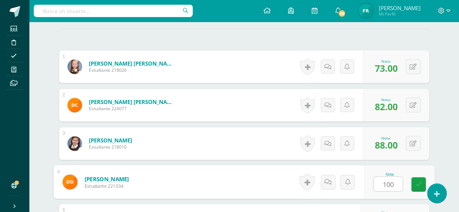
type input "100"
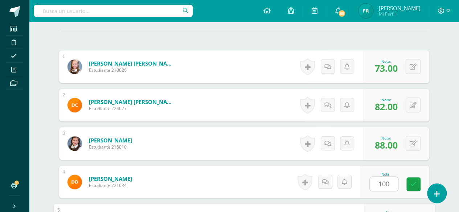
scroll to position [316, 0]
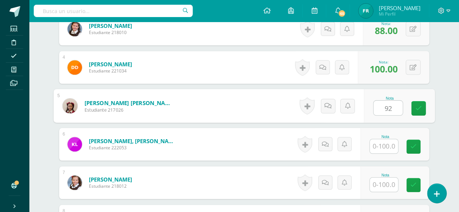
type input "92"
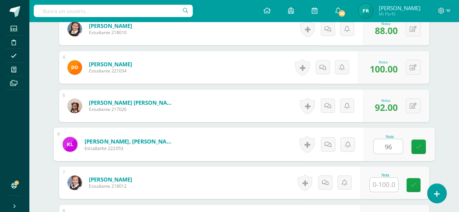
type input "96"
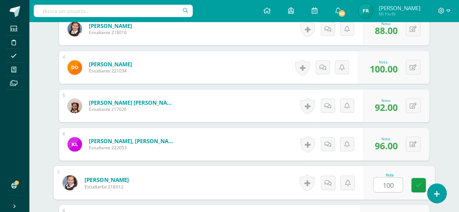
type input "100"
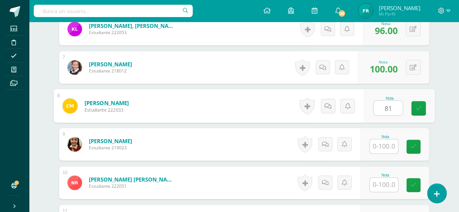
type input "81"
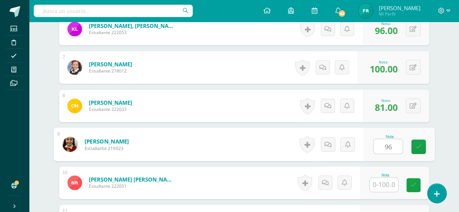
type input "96"
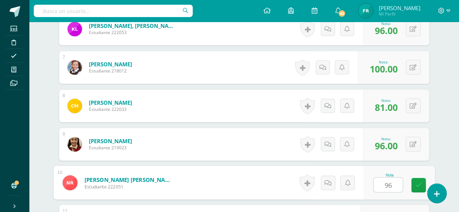
type input "96"
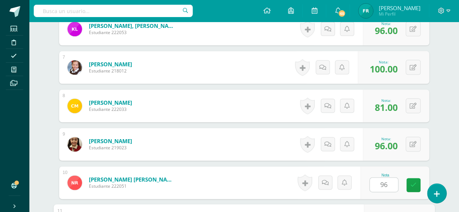
scroll to position [547, 0]
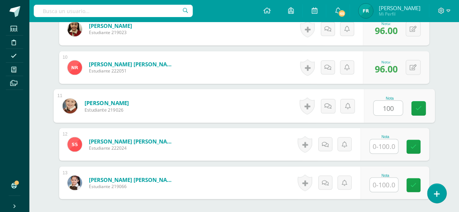
type input "100"
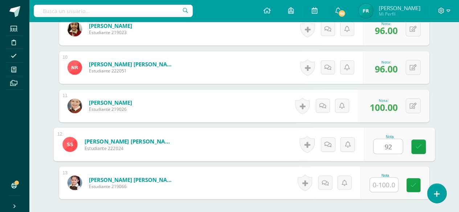
type input "92"
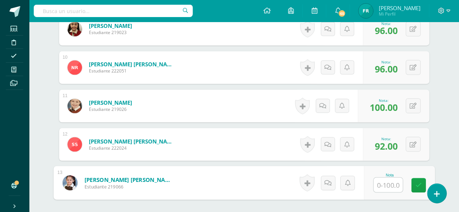
click at [383, 185] on input "text" at bounding box center [387, 185] width 29 height 15
type input "67"
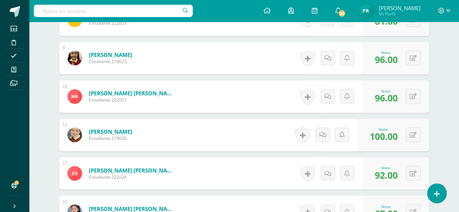
scroll to position [0, 0]
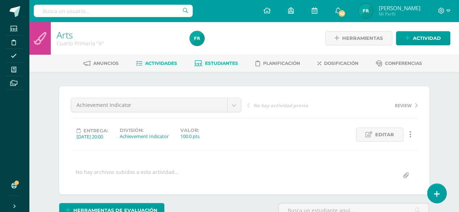
click at [197, 66] on icon at bounding box center [199, 64] width 8 height 6
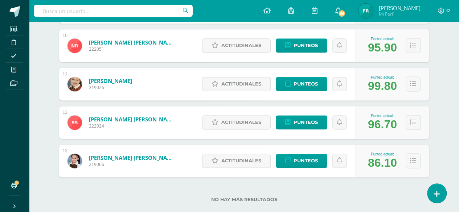
scroll to position [487, 0]
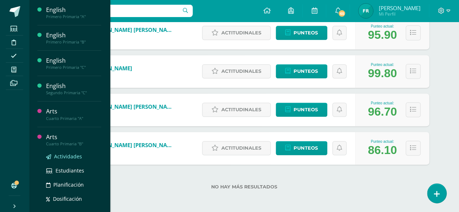
click at [68, 154] on span "Actividades" at bounding box center [68, 156] width 28 height 7
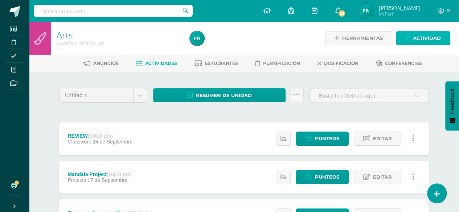
click at [426, 37] on span "Actividad" at bounding box center [427, 38] width 28 height 13
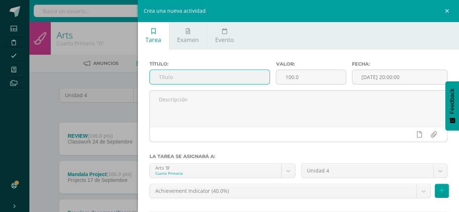
click at [240, 72] on input "text" at bounding box center [210, 77] width 120 height 14
type input "Achievement Indicator"
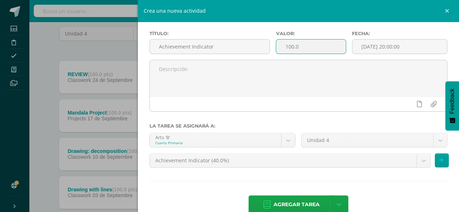
scroll to position [45, 0]
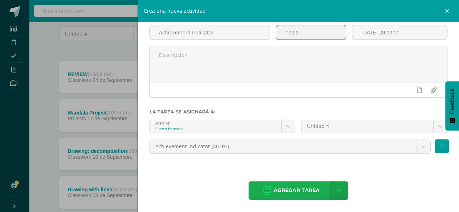
click at [274, 186] on span "Agregar tarea" at bounding box center [297, 191] width 46 height 18
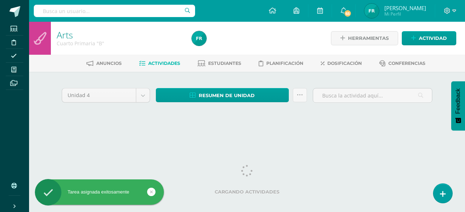
click at [322, 81] on div "Unidad 4 Unidad 1 Unidad 2 Unidad 3 Unidad 4 Resumen de unidad Descargar como H…" at bounding box center [246, 104] width 399 height 65
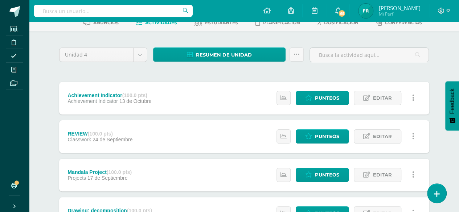
scroll to position [54, 0]
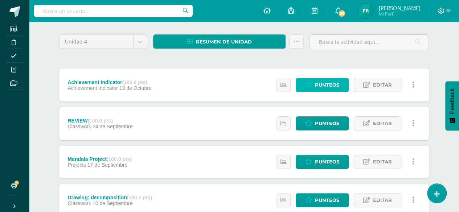
click at [322, 83] on span "Punteos" at bounding box center [327, 84] width 24 height 13
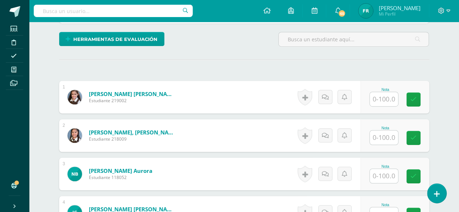
scroll to position [165, 0]
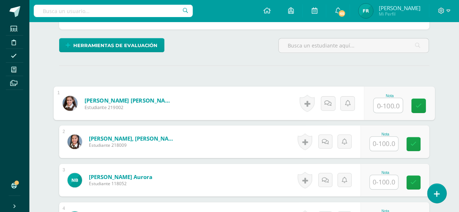
click at [385, 106] on input "text" at bounding box center [387, 105] width 29 height 15
type input "67"
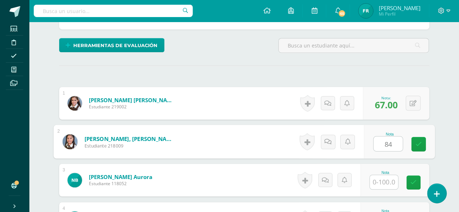
type input "84"
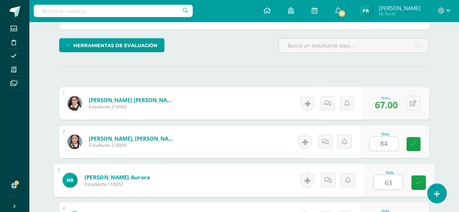
type input "63"
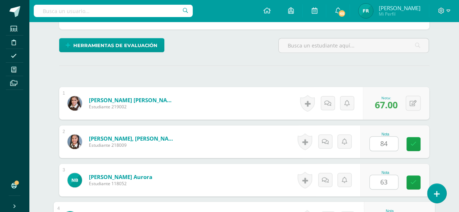
scroll to position [179, 0]
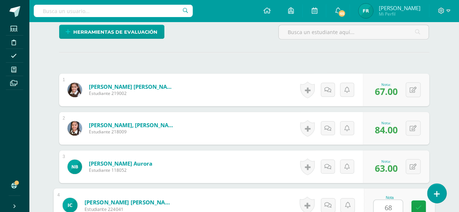
type input "68"
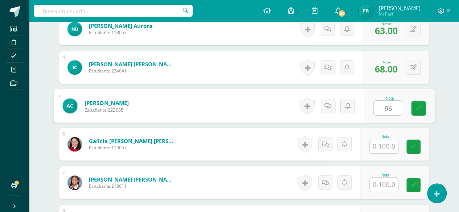
type input "96"
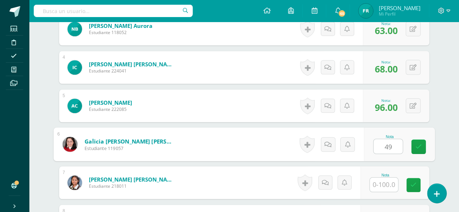
type input "49"
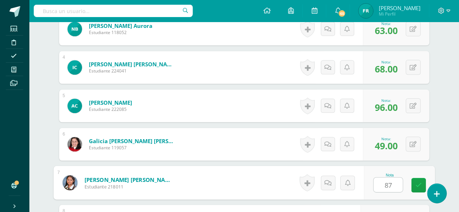
type input "87"
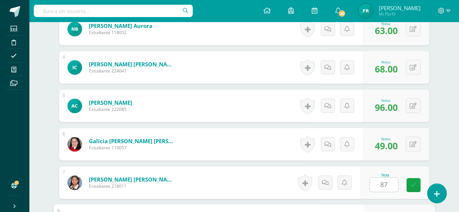
scroll to position [432, 0]
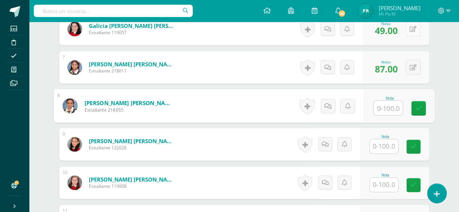
click at [414, 30] on button at bounding box center [413, 28] width 15 height 15
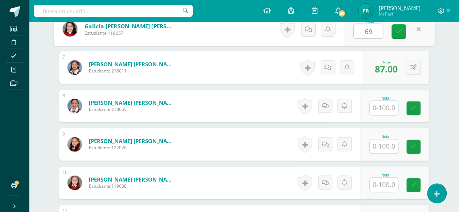
type input "69"
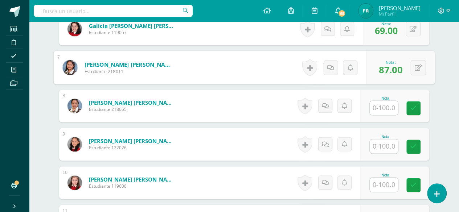
click at [382, 105] on input "text" at bounding box center [384, 108] width 28 height 14
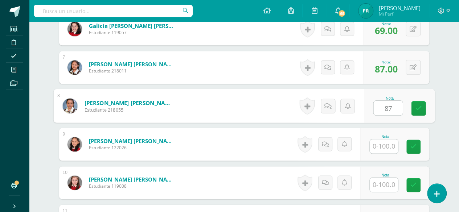
type input "8"
type input "73"
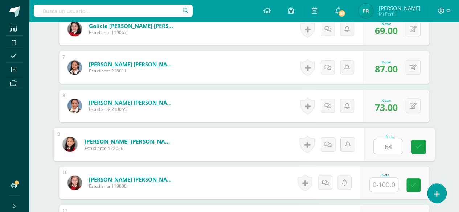
type input "64"
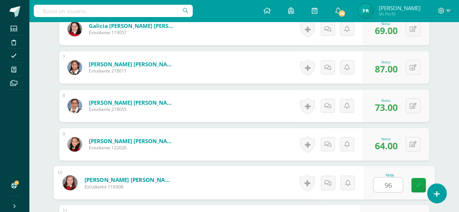
type input "96"
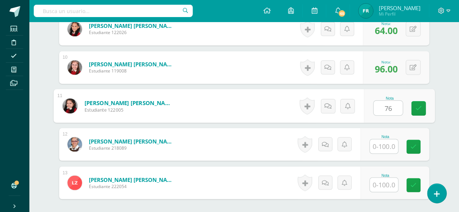
type input "76"
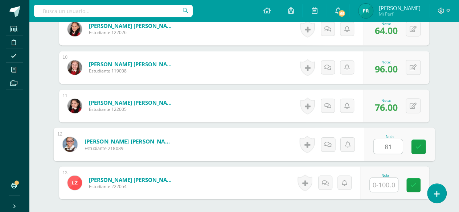
type input "81"
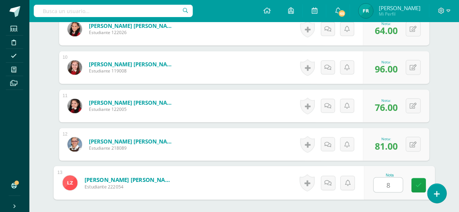
scroll to position [615, 0]
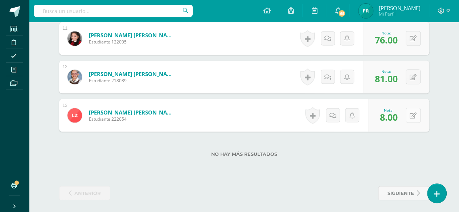
click at [414, 114] on icon at bounding box center [413, 115] width 7 height 6
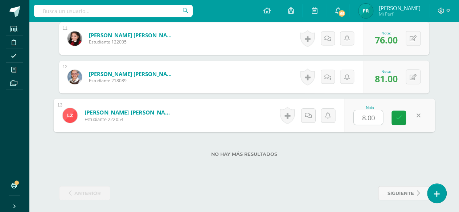
type input "8"
type input "6"
type input "78"
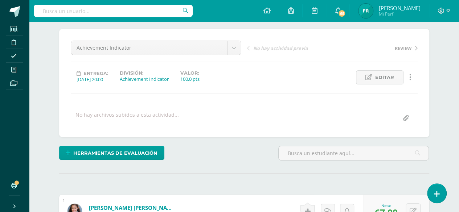
scroll to position [0, 0]
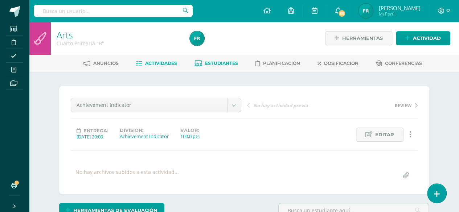
click at [223, 61] on span "Estudiantes" at bounding box center [221, 63] width 33 height 5
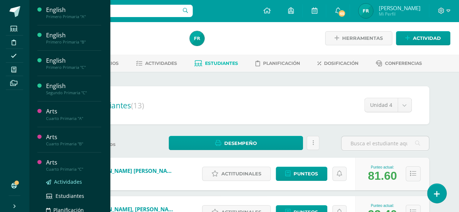
click at [67, 179] on span "Actividades" at bounding box center [68, 182] width 28 height 7
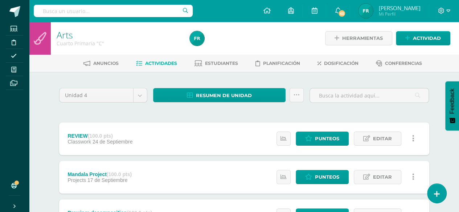
click at [424, 40] on span "Actividad" at bounding box center [427, 38] width 28 height 13
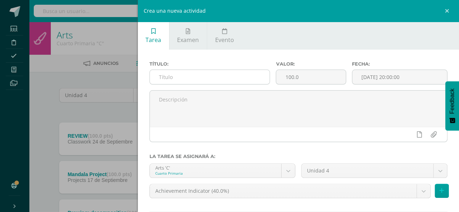
click at [207, 80] on input "text" at bounding box center [210, 77] width 120 height 14
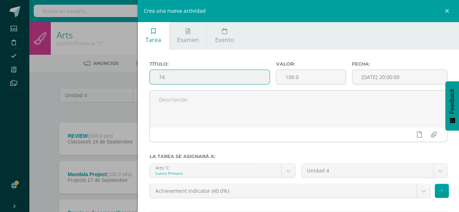
type input "7"
type input "A"
type input "Achievement Indicator"
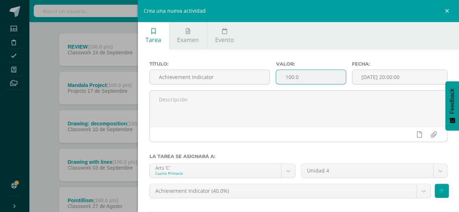
scroll to position [45, 0]
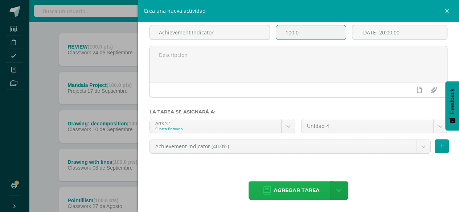
click at [290, 188] on span "Agregar tarea" at bounding box center [297, 191] width 46 height 18
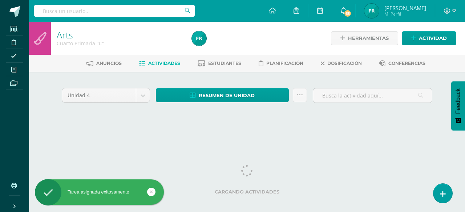
click at [340, 84] on div "Unidad 4 Unidad 1 Unidad 2 Unidad 3 Unidad 4 Resumen de unidad Descargar como H…" at bounding box center [246, 104] width 399 height 65
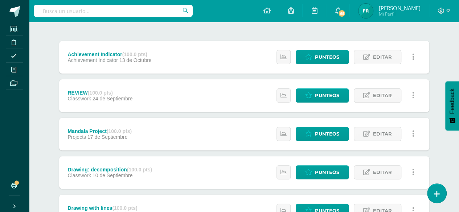
scroll to position [75, 0]
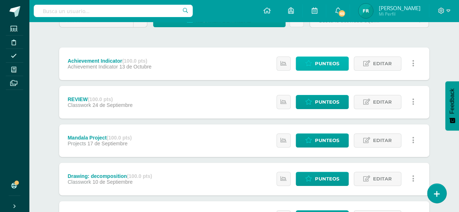
click at [322, 62] on span "Punteos" at bounding box center [327, 63] width 24 height 13
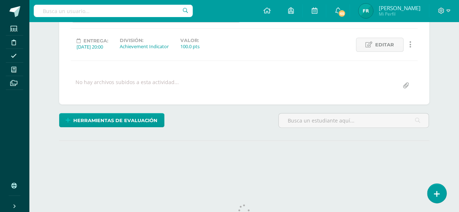
scroll to position [97, 0]
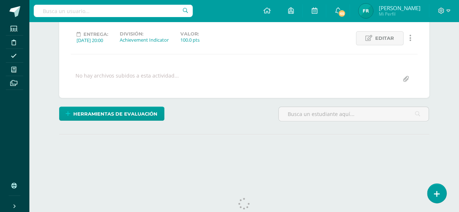
drag, startPoint x: 464, startPoint y: 32, endPoint x: 464, endPoint y: 87, distance: 54.4
click at [459, 87] on html "Estudiantes Disciplina Asistencia Mis cursos Archivos Soporte Ayuda Reportar un…" at bounding box center [229, 46] width 459 height 287
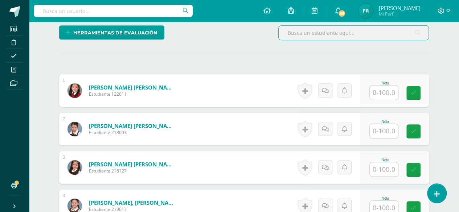
scroll to position [178, 0]
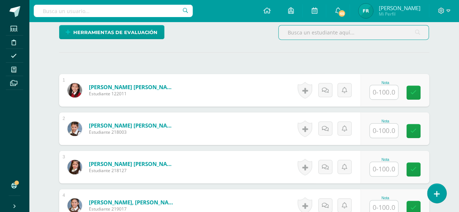
click at [384, 94] on input "text" at bounding box center [384, 92] width 28 height 14
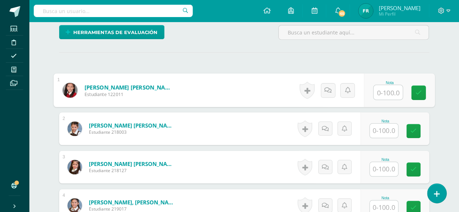
click at [389, 89] on input "text" at bounding box center [387, 92] width 29 height 15
type input "74"
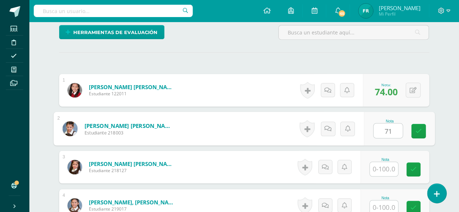
type input "71"
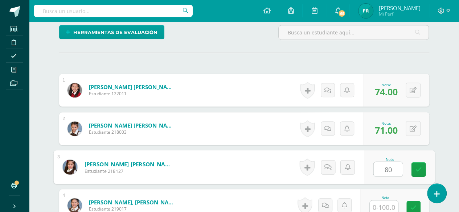
type input "80"
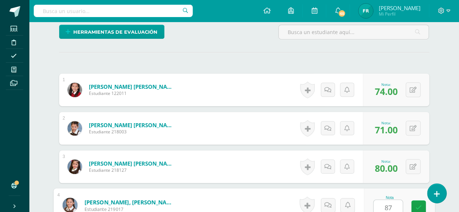
scroll to position [316, 0]
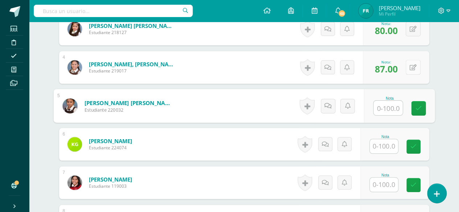
click at [415, 65] on icon at bounding box center [413, 68] width 7 height 6
click at [416, 65] on icon at bounding box center [413, 68] width 7 height 6
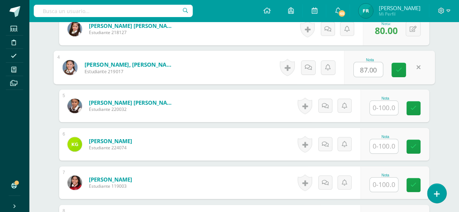
type input "8"
type input "78"
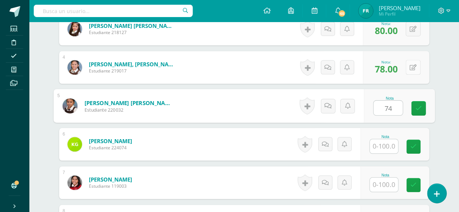
type input "74"
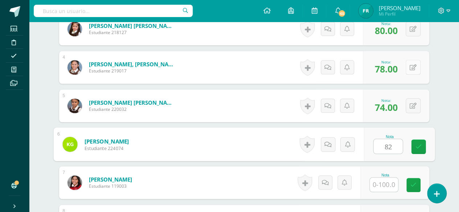
type input "82"
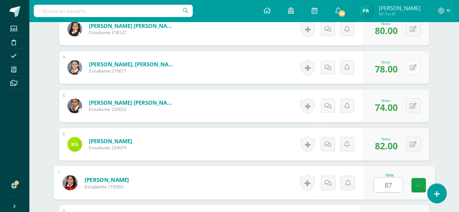
type input "87"
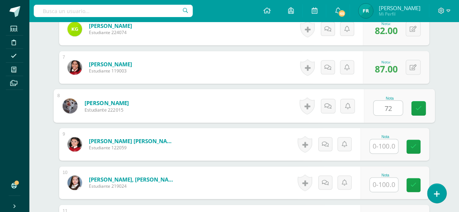
type input "72"
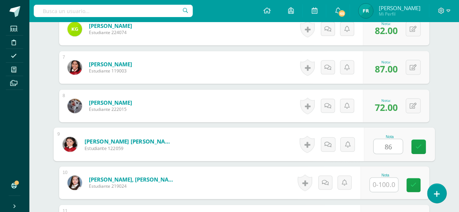
type input "86"
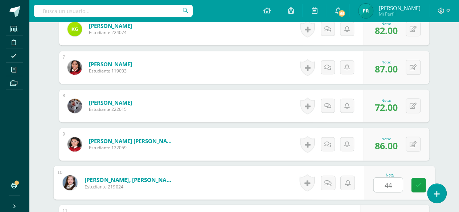
type input "44"
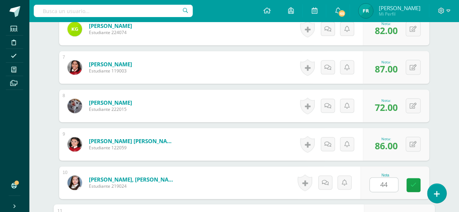
scroll to position [547, 0]
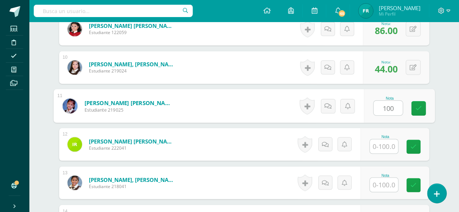
type input "100"
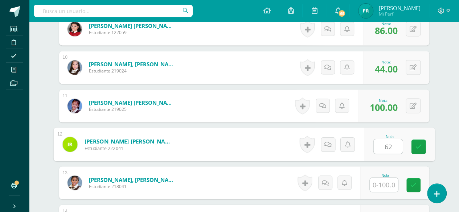
type input "62"
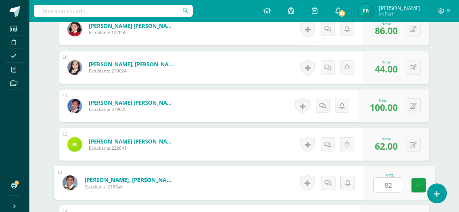
type input "82"
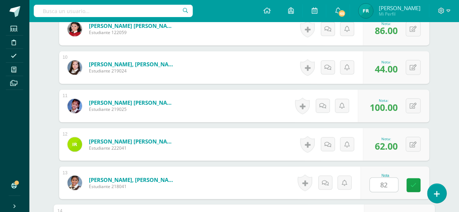
scroll to position [663, 0]
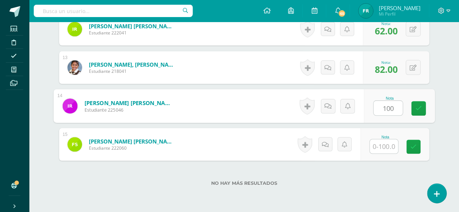
type input "100"
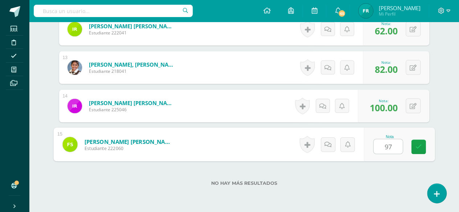
type input "97"
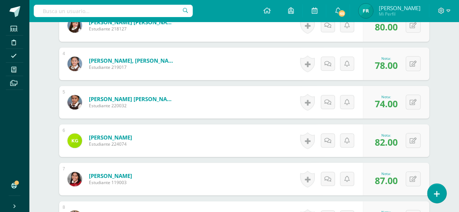
scroll to position [0, 0]
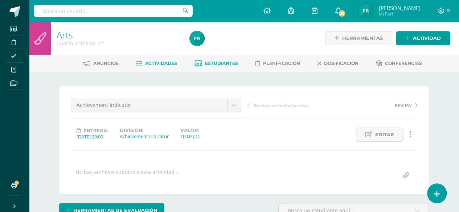
click at [211, 65] on span "Estudiantes" at bounding box center [221, 63] width 33 height 5
